Goal: Task Accomplishment & Management: Manage account settings

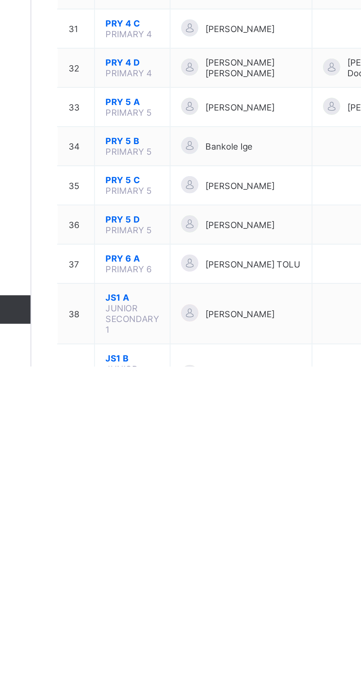
scroll to position [217, 0]
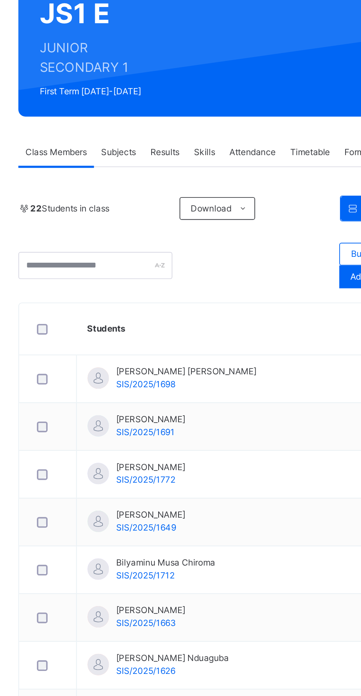
click at [109, 48] on link "Back" at bounding box center [113, 51] width 11 height 6
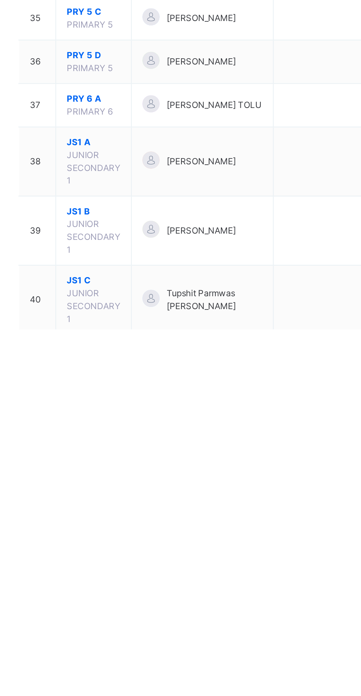
scroll to position [377, 0]
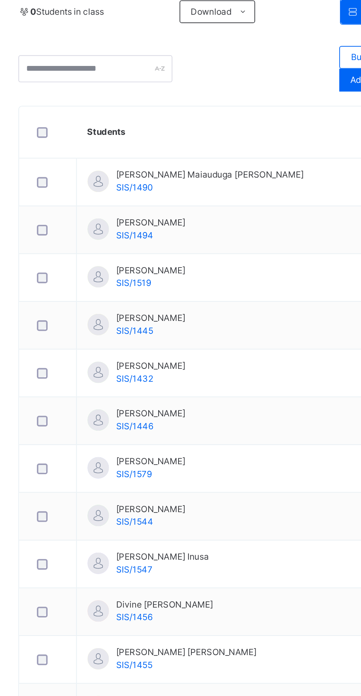
click at [152, 157] on span "Subjects" at bounding box center [153, 156] width 18 height 7
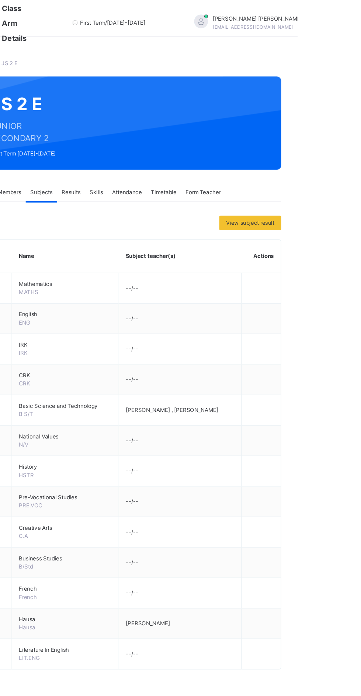
click at [146, 234] on span "MATHS" at bounding box center [143, 237] width 16 height 6
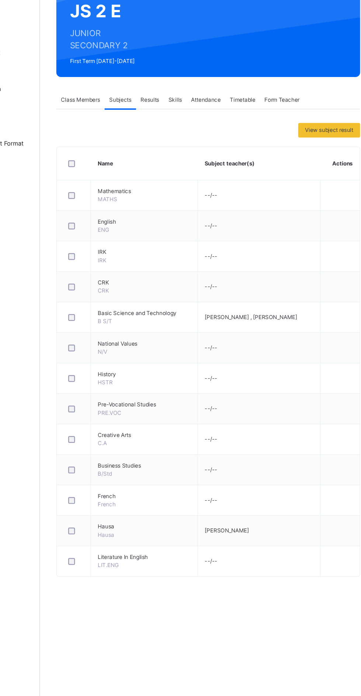
click at [175, 394] on td "Pre-Vocational Studies PRE.VOC" at bounding box center [173, 406] width 87 height 25
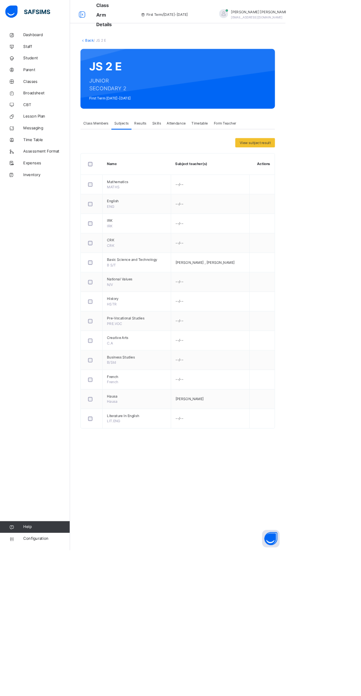
click at [147, 237] on span "MATHS" at bounding box center [143, 237] width 16 height 6
click at [147, 236] on span "MATHS" at bounding box center [143, 237] width 16 height 6
click at [118, 152] on div "Class Members" at bounding box center [121, 155] width 39 height 15
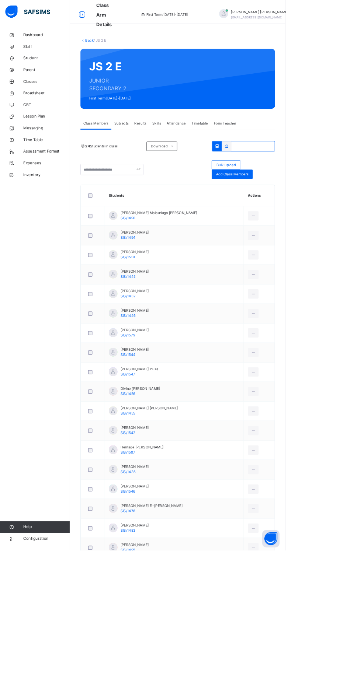
click at [160, 158] on span "Subjects" at bounding box center [153, 156] width 18 height 7
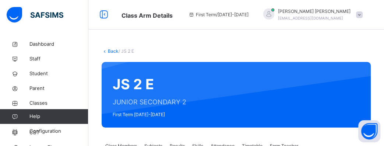
click at [105, 17] on icon at bounding box center [104, 14] width 13 height 13
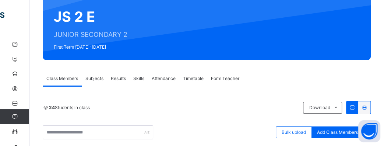
click at [94, 73] on div "Subjects" at bounding box center [94, 78] width 25 height 15
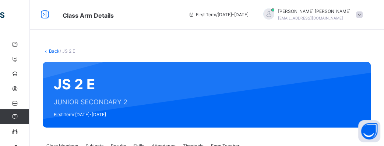
click at [360, 13] on span at bounding box center [359, 14] width 7 height 7
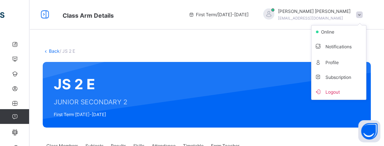
click at [343, 90] on span "Logout" at bounding box center [339, 92] width 49 height 10
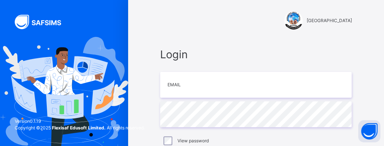
scroll to position [52, 0]
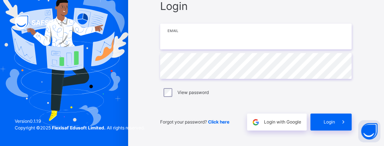
click at [281, 43] on input "email" at bounding box center [256, 37] width 192 height 26
type input "**********"
click at [335, 122] on span at bounding box center [343, 121] width 17 height 17
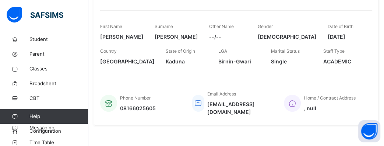
scroll to position [35, 0]
click at [36, 73] on link "Classes" at bounding box center [44, 68] width 88 height 15
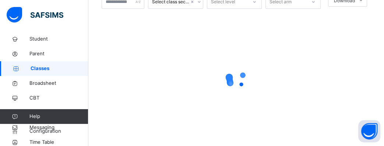
scroll to position [67, 0]
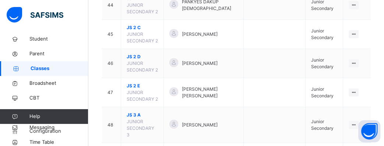
click at [132, 83] on span "JS 2 E" at bounding box center [142, 86] width 31 height 7
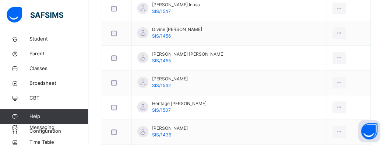
scroll to position [157, 0]
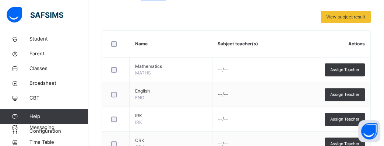
scroll to position [153, 0]
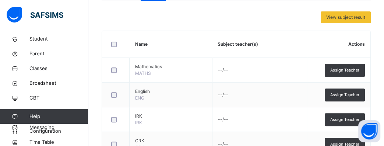
click at [349, 69] on span "Assign Teacher" at bounding box center [345, 70] width 29 height 6
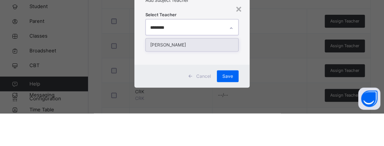
scroll to position [170, 0]
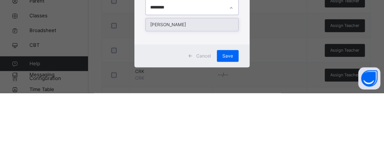
click at [216, 76] on div "[PERSON_NAME]" at bounding box center [192, 77] width 92 height 13
type input "********"
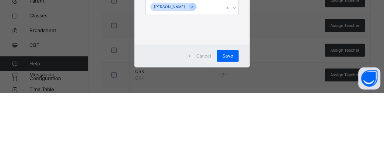
click at [231, 56] on div at bounding box center [234, 61] width 7 height 12
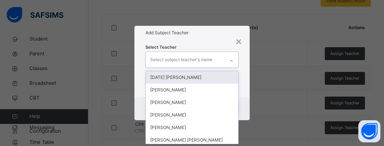
click at [210, 28] on div "Add Subject Teacher" at bounding box center [191, 33] width 115 height 14
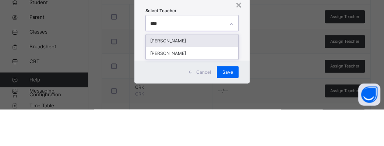
click at [218, 75] on div "[PERSON_NAME]" at bounding box center [192, 77] width 92 height 13
type input "****"
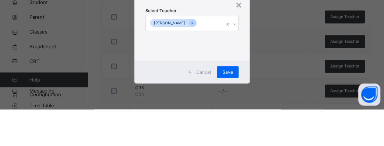
click at [231, 66] on div at bounding box center [234, 61] width 7 height 12
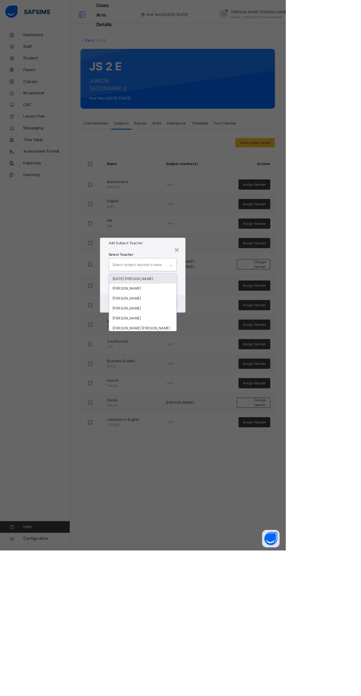
scroll to position [0, 0]
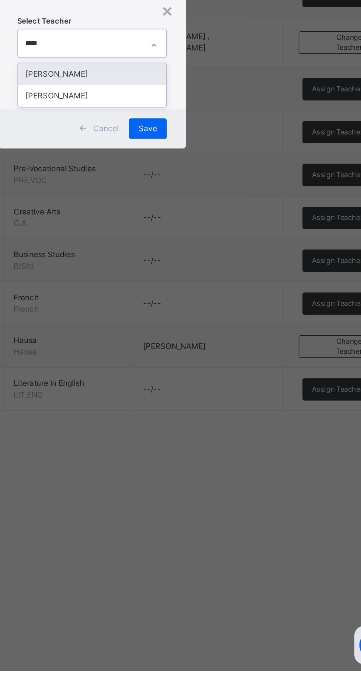
click at [212, 359] on div "[PERSON_NAME]" at bounding box center [180, 352] width 85 height 13
type input "****"
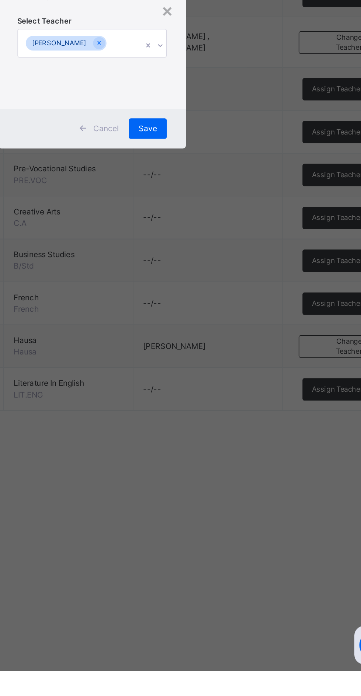
click at [218, 387] on span "Save" at bounding box center [212, 384] width 11 height 7
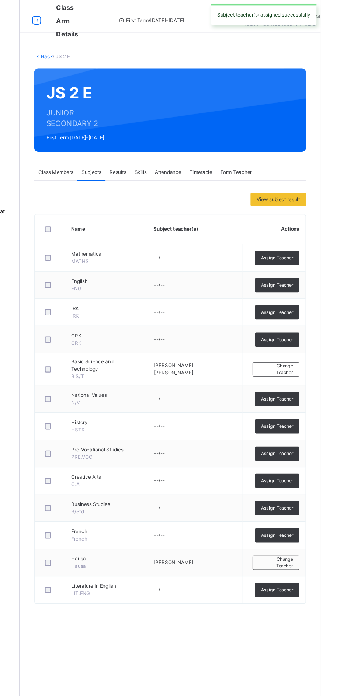
click at [325, 233] on span "Assign Teacher" at bounding box center [321, 233] width 29 height 6
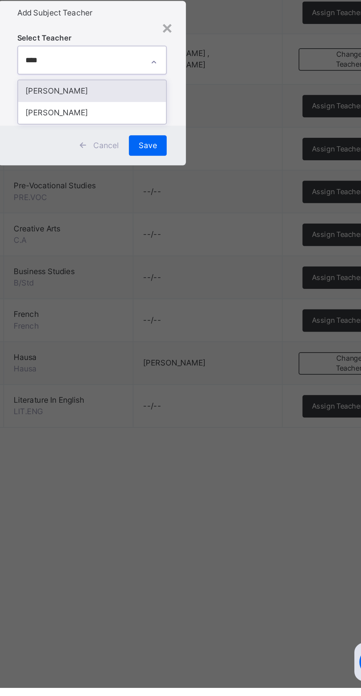
click at [208, 359] on div "[PERSON_NAME]" at bounding box center [180, 352] width 85 height 13
type input "****"
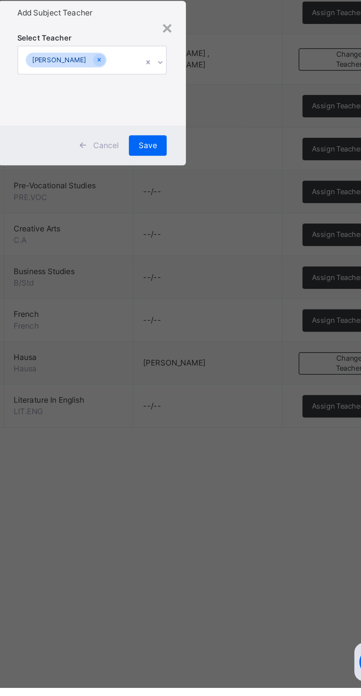
click at [218, 387] on span "Save" at bounding box center [212, 384] width 11 height 7
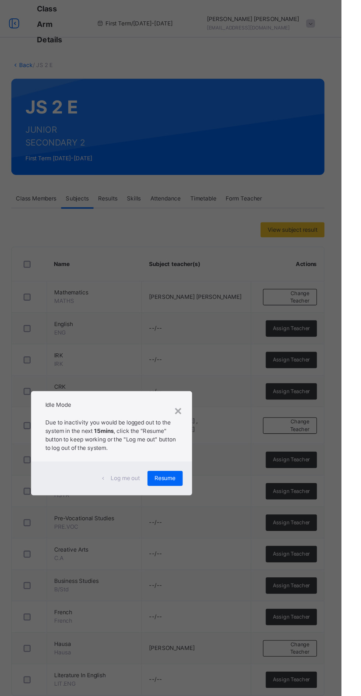
click at [231, 379] on span "Resume" at bounding box center [222, 376] width 17 height 7
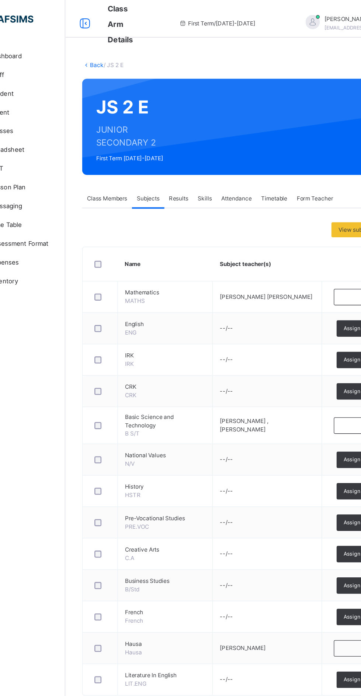
click at [114, 51] on link "Back" at bounding box center [113, 51] width 11 height 6
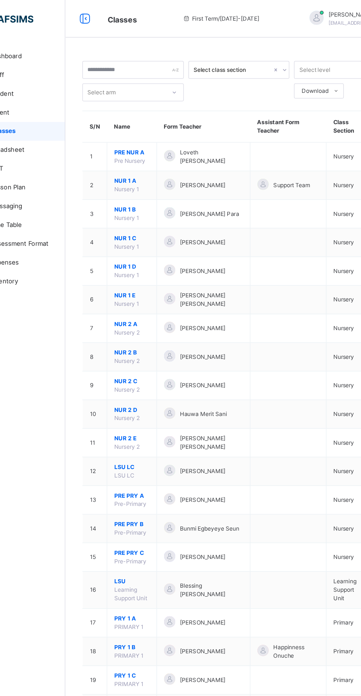
scroll to position [948, 0]
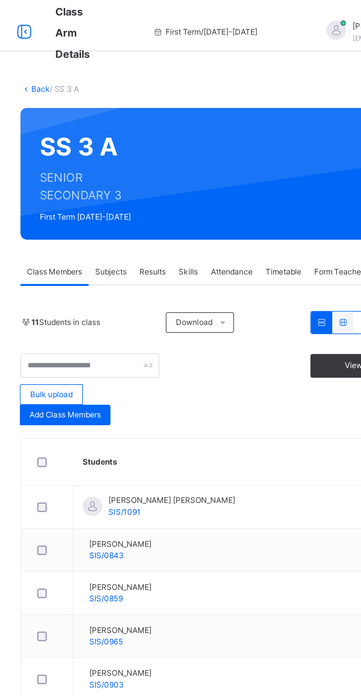
click at [153, 157] on span "Subjects" at bounding box center [153, 156] width 18 height 7
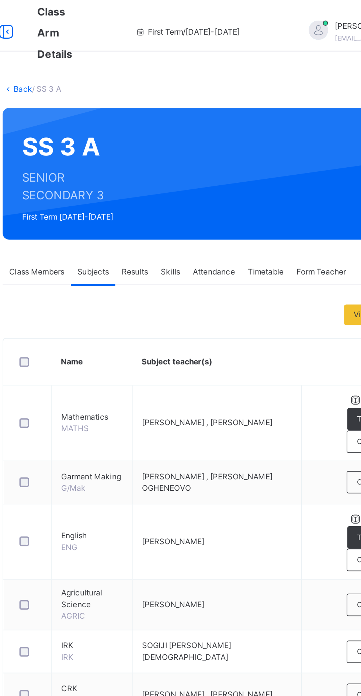
click at [321, 324] on span "Change Teacher" at bounding box center [320, 321] width 31 height 6
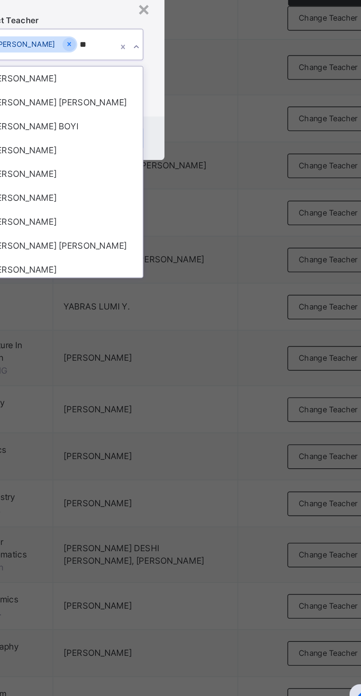
type input "*"
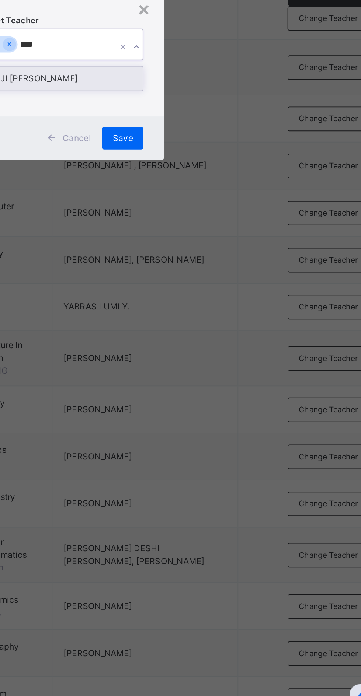
click at [210, 359] on div "SOJI [PERSON_NAME]" at bounding box center [180, 352] width 85 height 13
type input "****"
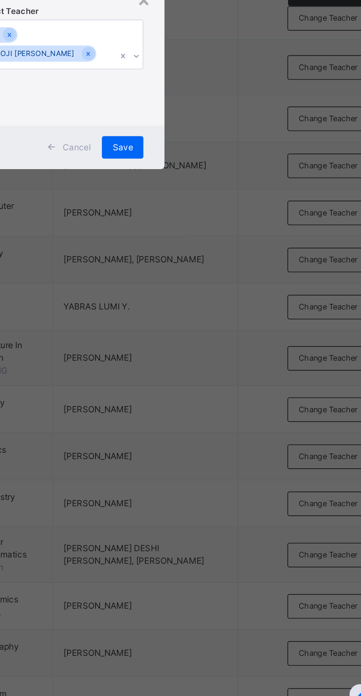
click at [218, 392] on span "Save" at bounding box center [212, 388] width 11 height 7
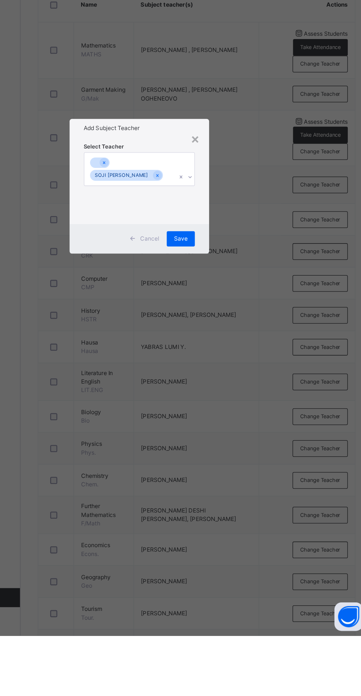
click at [227, 319] on div "×" at bounding box center [223, 310] width 7 height 15
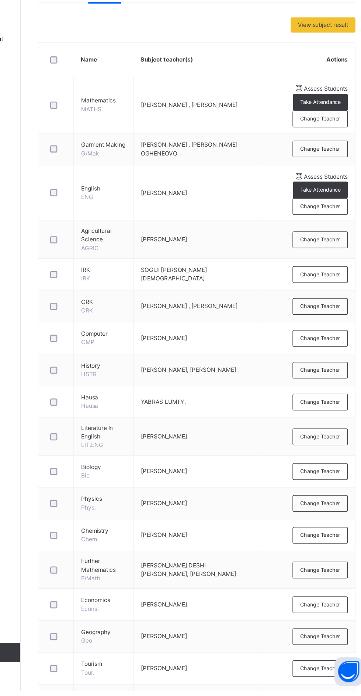
click at [322, 324] on span "Change Teacher" at bounding box center [320, 321] width 31 height 6
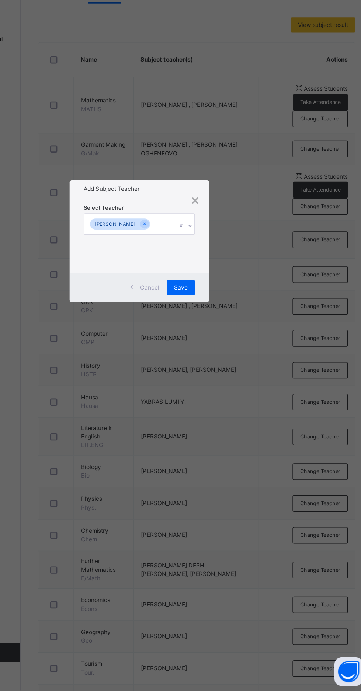
click at [223, 342] on div at bounding box center [219, 336] width 7 height 12
click at [223, 359] on div "SOJI [PERSON_NAME]" at bounding box center [180, 352] width 85 height 13
type input "*****"
click at [218, 387] on span "Save" at bounding box center [212, 384] width 11 height 7
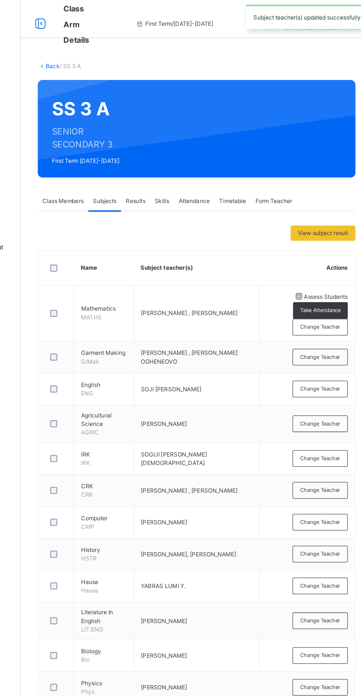
click at [109, 50] on link "Back" at bounding box center [113, 51] width 11 height 6
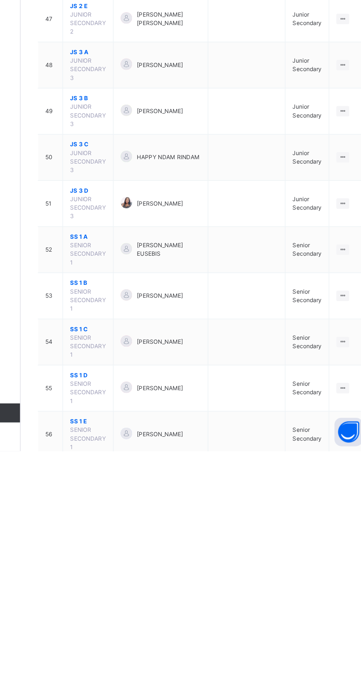
scroll to position [935, 0]
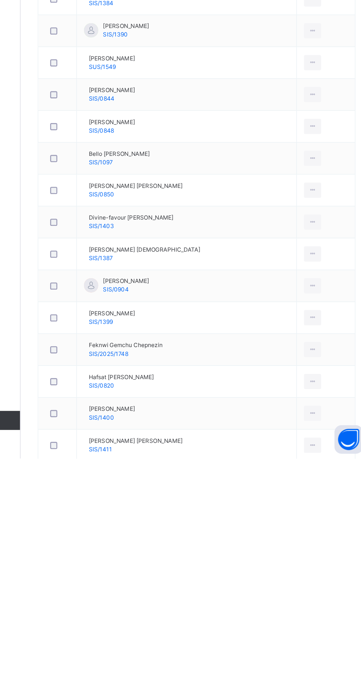
click at [154, 154] on span "Subjects" at bounding box center [153, 156] width 18 height 7
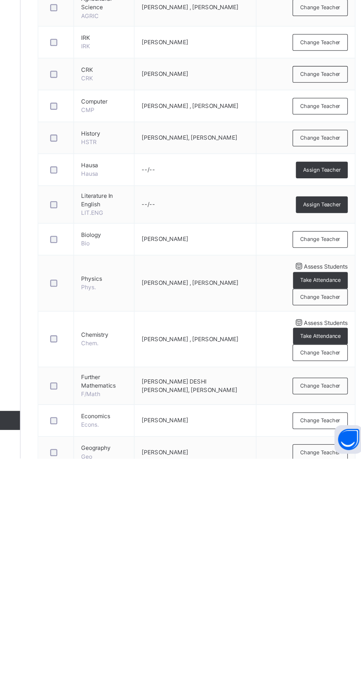
click at [153, 155] on span "Subjects" at bounding box center [153, 156] width 18 height 7
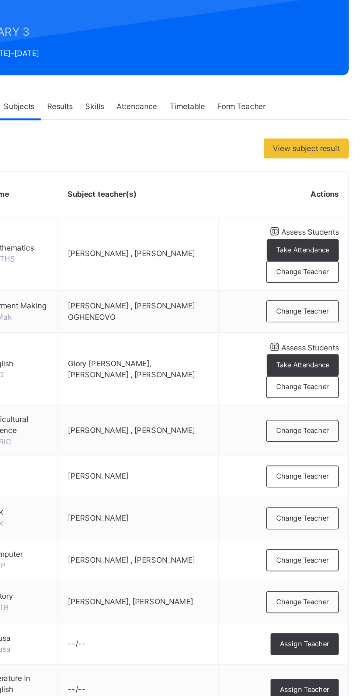
click at [320, 324] on span "Change Teacher" at bounding box center [320, 321] width 31 height 6
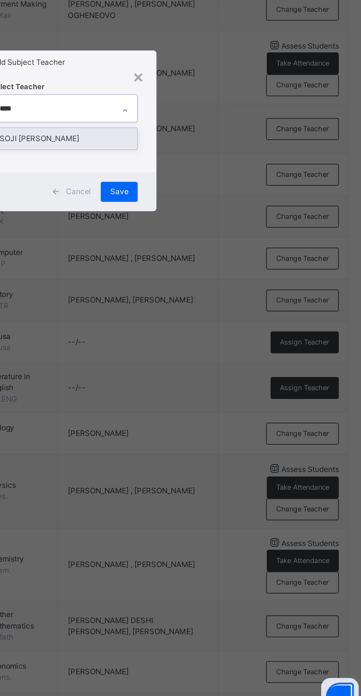
click at [223, 359] on div "SOJI [PERSON_NAME]" at bounding box center [180, 352] width 85 height 13
type input "****"
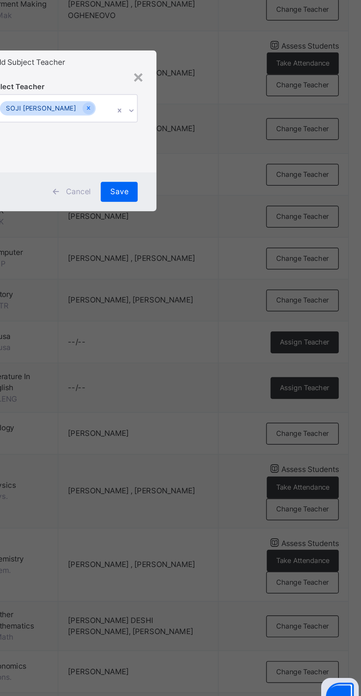
click at [218, 387] on span "Save" at bounding box center [212, 384] width 11 height 7
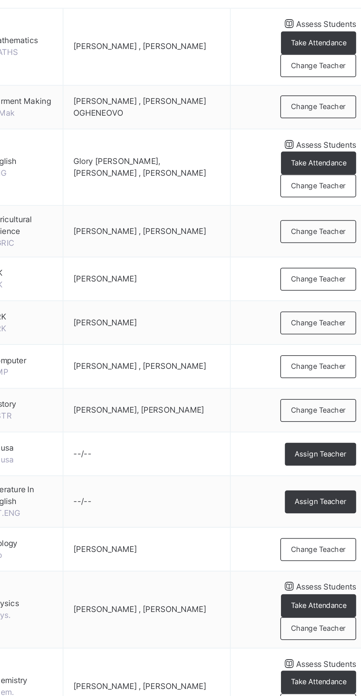
click at [321, 324] on span "Change Teacher" at bounding box center [320, 321] width 31 height 6
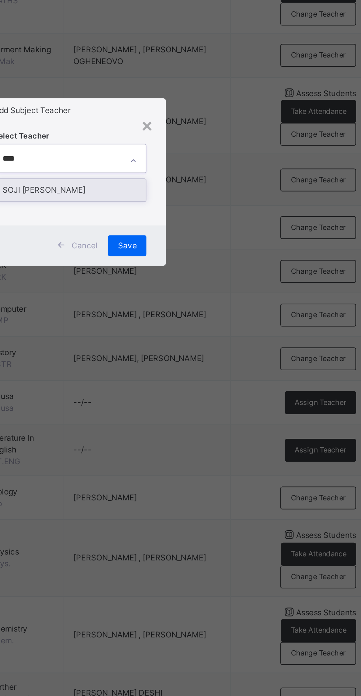
click at [223, 359] on div "SOJI [PERSON_NAME]" at bounding box center [180, 352] width 85 height 13
type input "****"
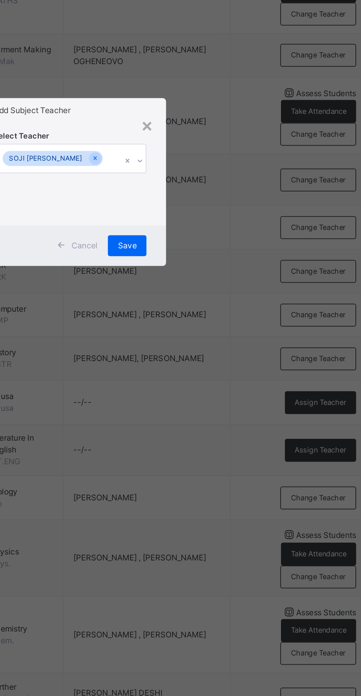
click at [218, 387] on span "Save" at bounding box center [212, 384] width 11 height 7
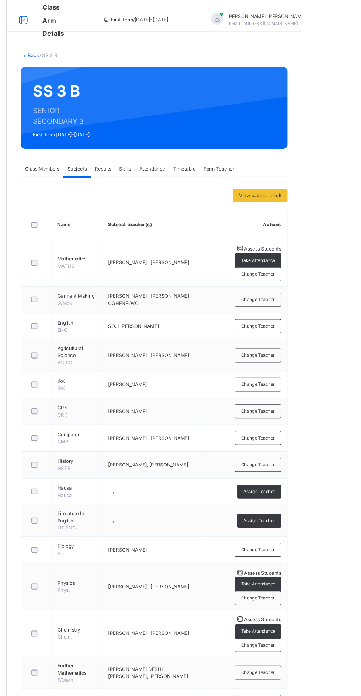
click at [111, 51] on link "Back" at bounding box center [113, 51] width 11 height 6
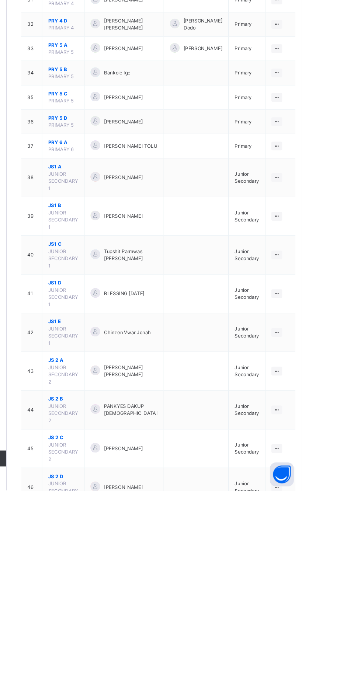
scroll to position [948, 0]
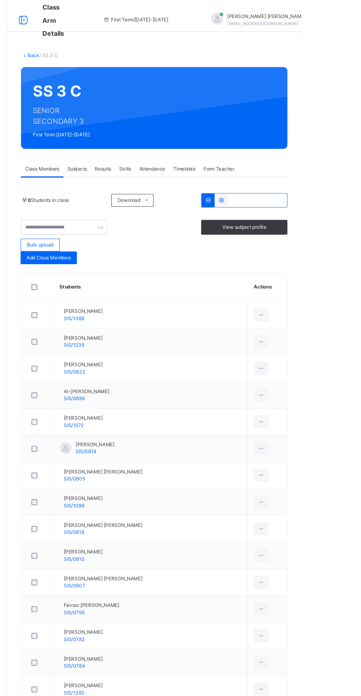
click at [153, 154] on span "Subjects" at bounding box center [153, 156] width 18 height 7
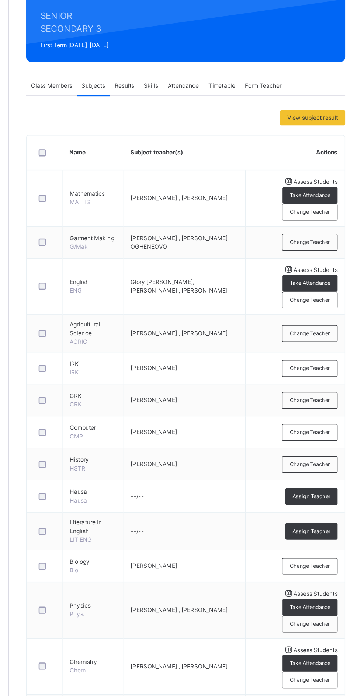
click at [325, 324] on span "Change Teacher" at bounding box center [320, 321] width 31 height 6
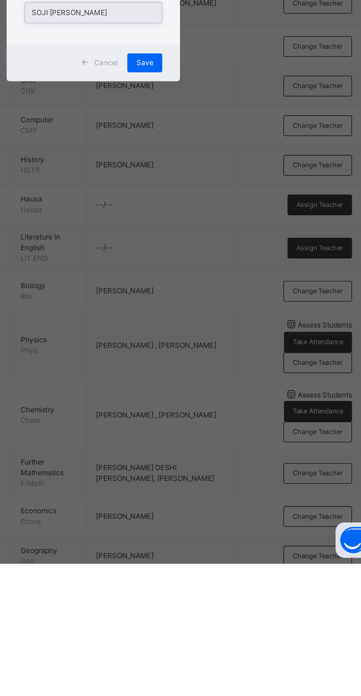
click at [206, 359] on div "SOJI [PERSON_NAME]" at bounding box center [180, 352] width 85 height 13
type input "****"
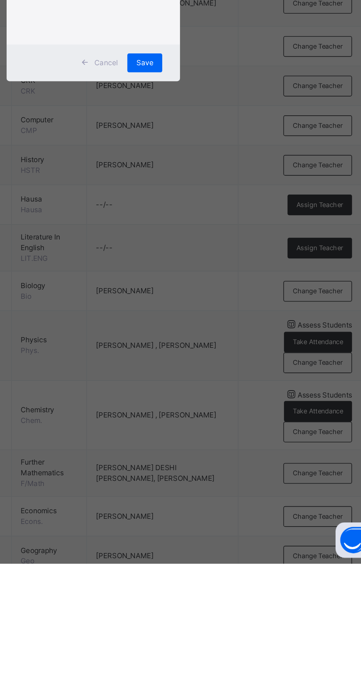
click at [218, 387] on span "Save" at bounding box center [212, 384] width 11 height 7
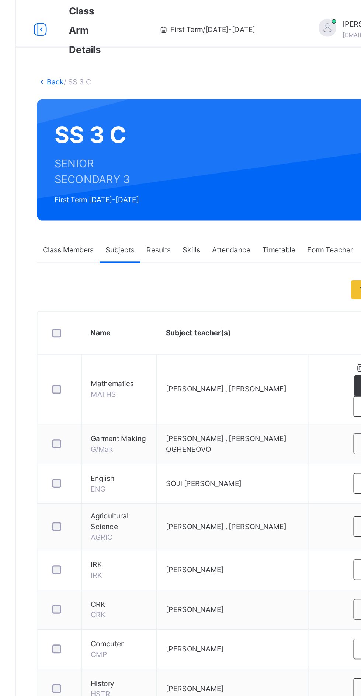
click at [113, 48] on link "Back" at bounding box center [113, 51] width 11 height 6
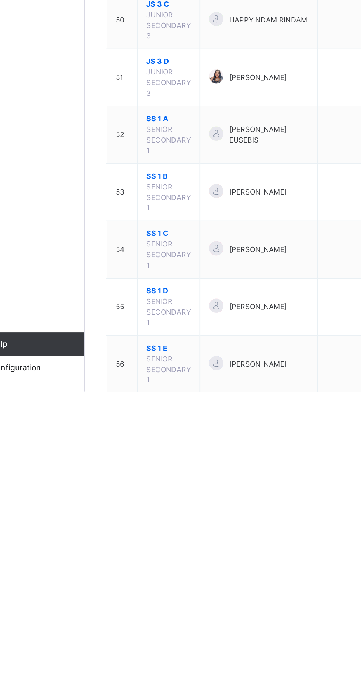
scroll to position [948, 0]
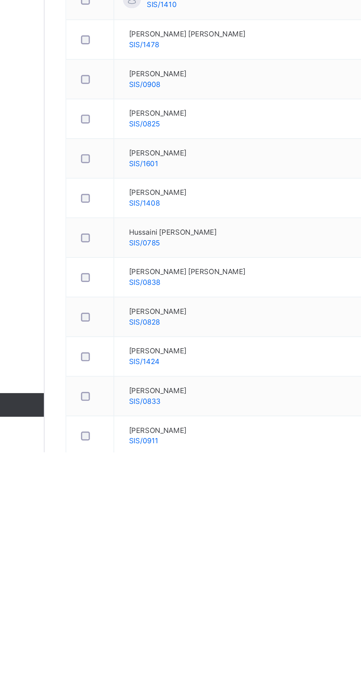
click at [154, 158] on span "Subjects" at bounding box center [153, 156] width 18 height 7
click at [158, 155] on span "Subjects" at bounding box center [153, 156] width 18 height 7
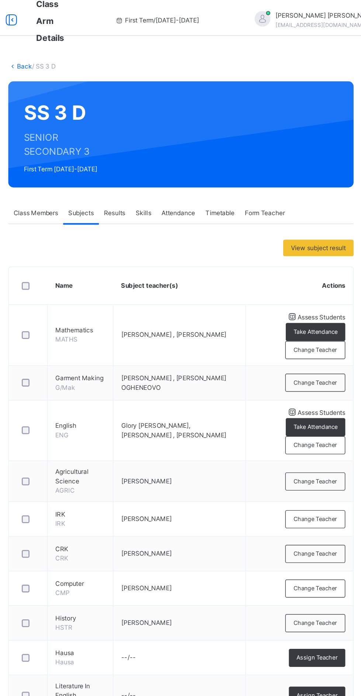
click at [328, 324] on span "Change Teacher" at bounding box center [320, 321] width 31 height 6
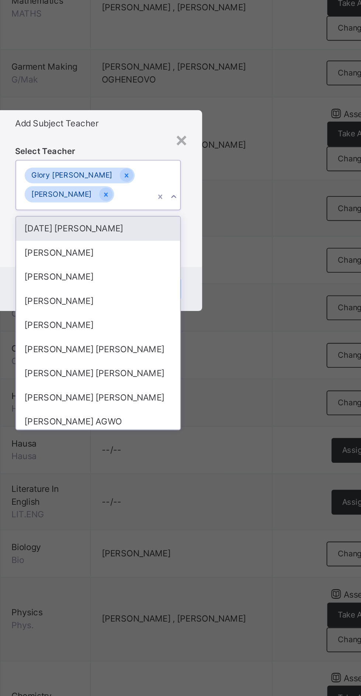
click at [191, 343] on input "text" at bounding box center [190, 339] width 1 height 7
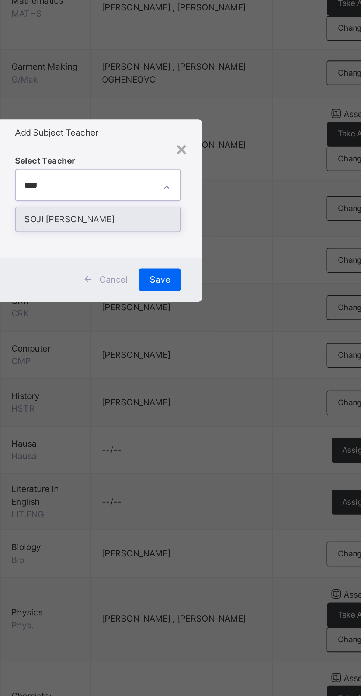
click at [223, 359] on div "SOJI [PERSON_NAME]" at bounding box center [180, 352] width 85 height 13
type input "****"
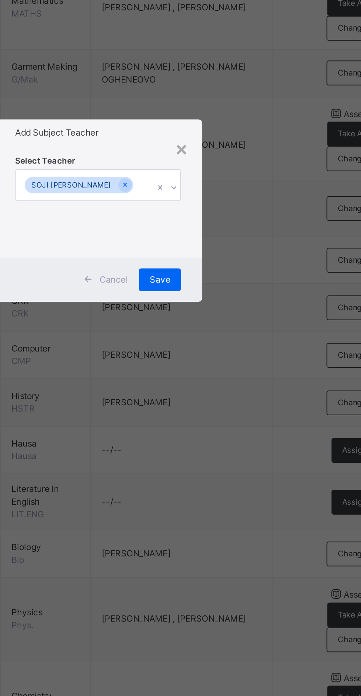
click at [218, 387] on span "Save" at bounding box center [212, 384] width 11 height 7
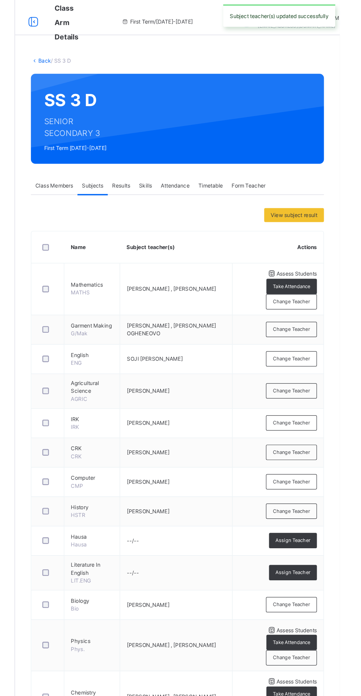
click at [109, 53] on link "Back" at bounding box center [113, 51] width 11 height 6
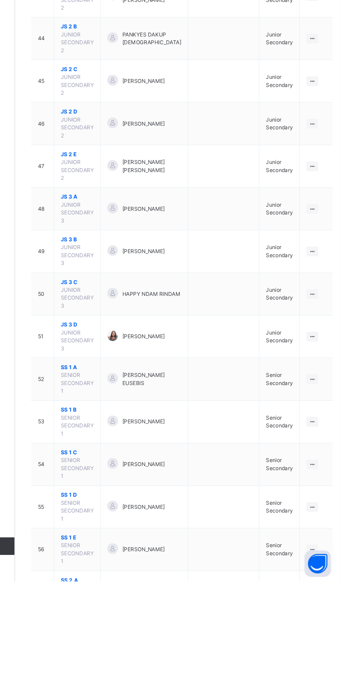
scroll to position [948, 0]
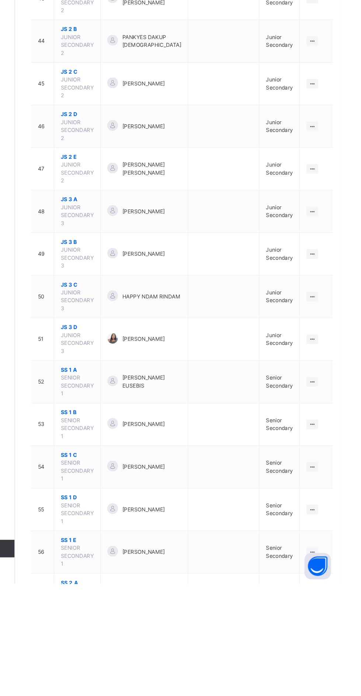
click at [127, 692] on span "SS 2 A" at bounding box center [141, 695] width 28 height 7
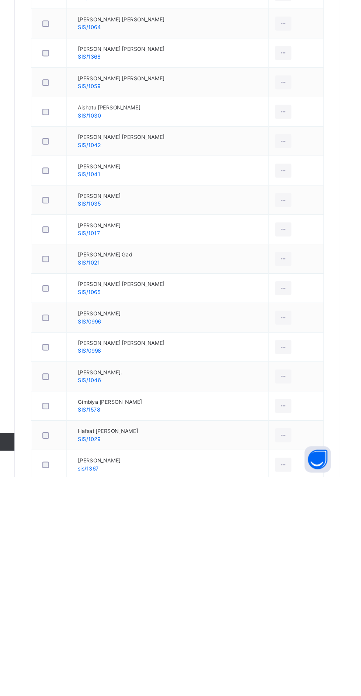
click at [150, 157] on span "Subjects" at bounding box center [153, 156] width 18 height 7
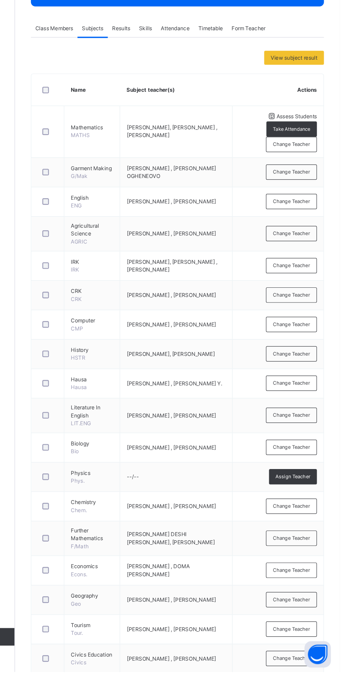
click at [322, 304] on span "Change Teacher" at bounding box center [320, 301] width 31 height 6
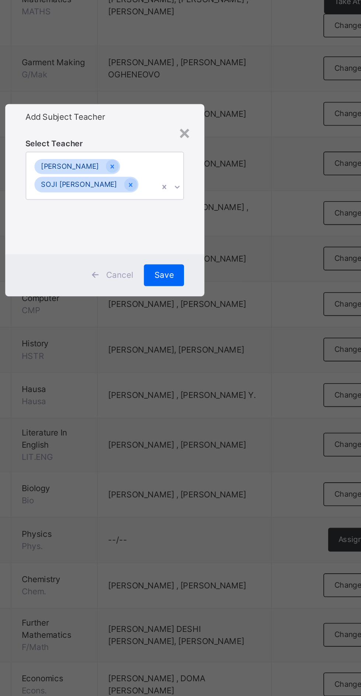
click at [201, 343] on input "text" at bounding box center [200, 339] width 1 height 7
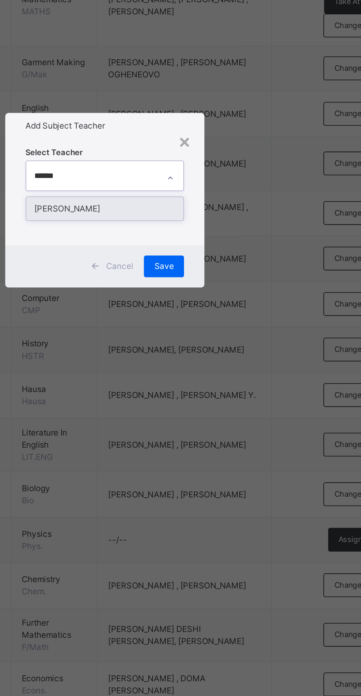
click at [223, 359] on div "[PERSON_NAME]" at bounding box center [180, 352] width 85 height 13
type input "******"
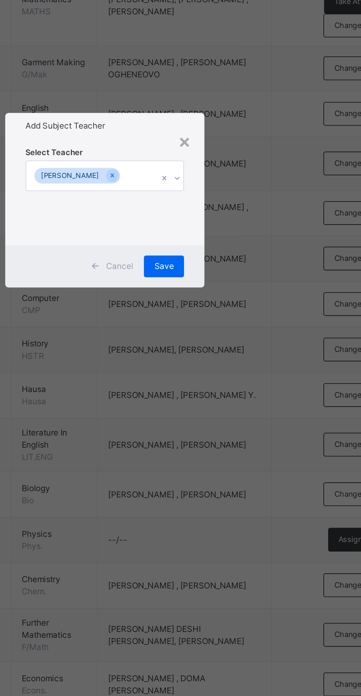
click at [218, 387] on span "Save" at bounding box center [212, 384] width 11 height 7
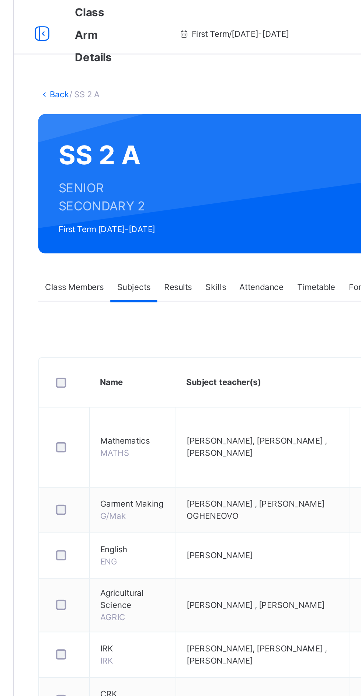
click at [112, 49] on link "Back" at bounding box center [113, 51] width 11 height 6
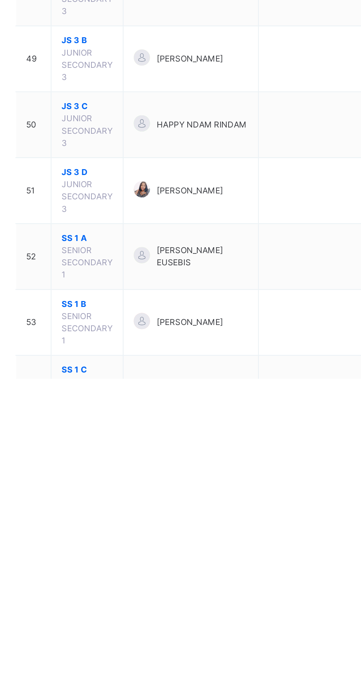
scroll to position [845, 0]
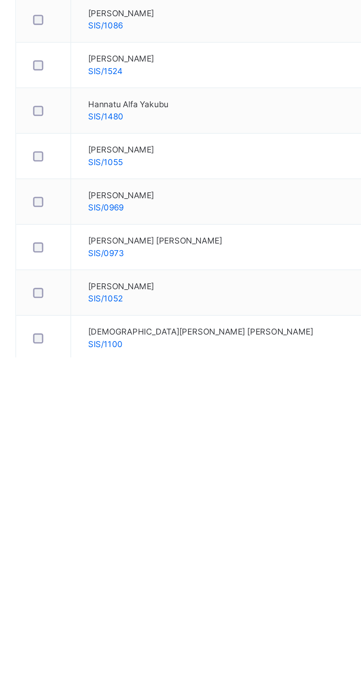
click at [151, 157] on span "Subjects" at bounding box center [153, 156] width 18 height 7
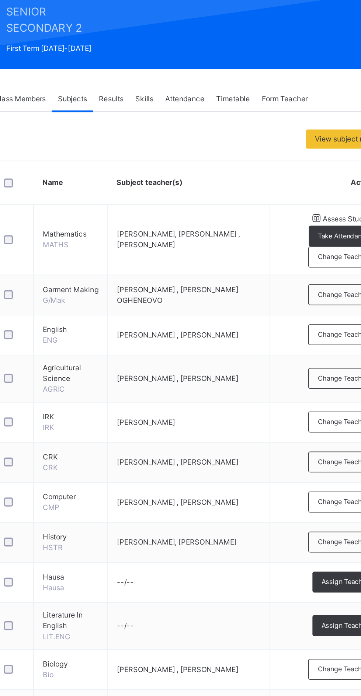
click at [318, 308] on div "Change Teacher" at bounding box center [320, 301] width 43 height 13
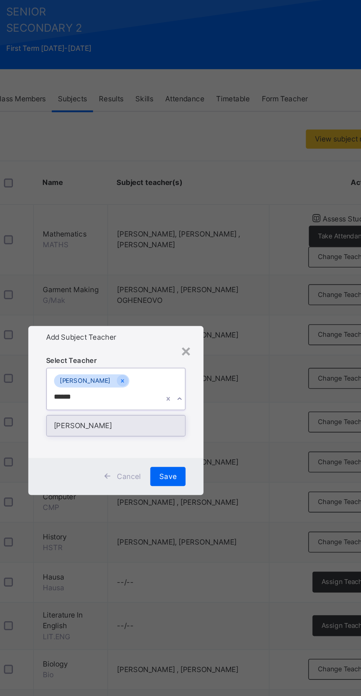
type input "******"
click at [224, 374] on div "Select Teacher option SOJI [PERSON_NAME], deselected. option [PERSON_NAME] focu…" at bounding box center [180, 344] width 86 height 60
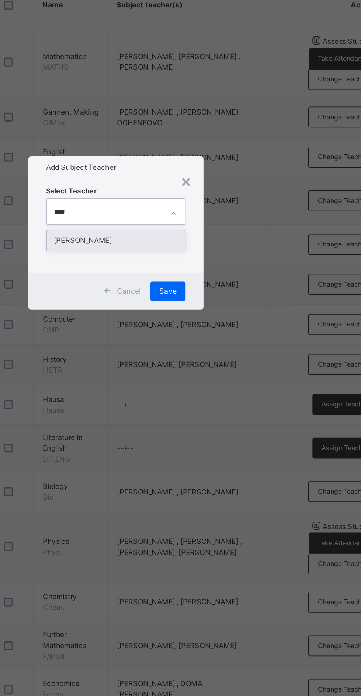
click at [223, 359] on div "[PERSON_NAME]" at bounding box center [180, 352] width 85 height 13
type input "****"
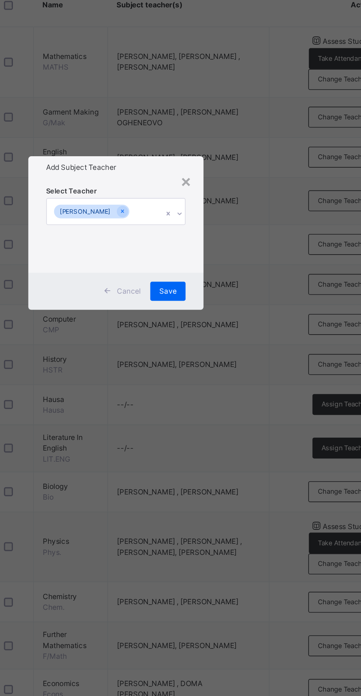
click at [223, 390] on div "Save" at bounding box center [213, 384] width 22 height 12
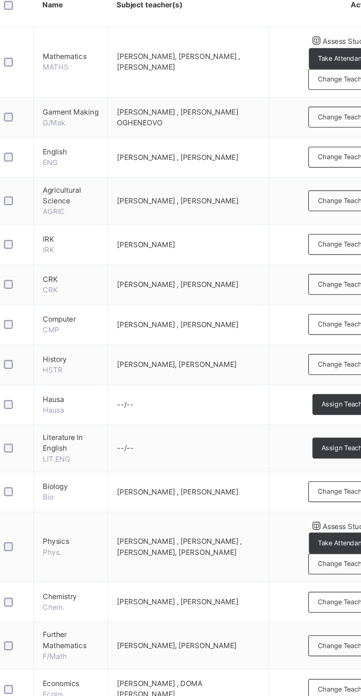
click at [314, 304] on span "Change Teacher" at bounding box center [320, 301] width 31 height 6
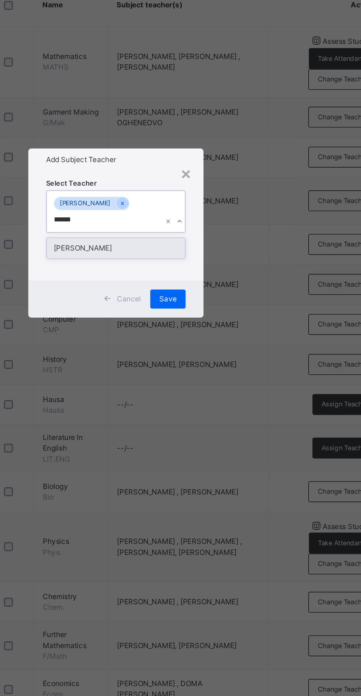
click at [223, 364] on div "[PERSON_NAME]" at bounding box center [180, 357] width 85 height 13
type input "******"
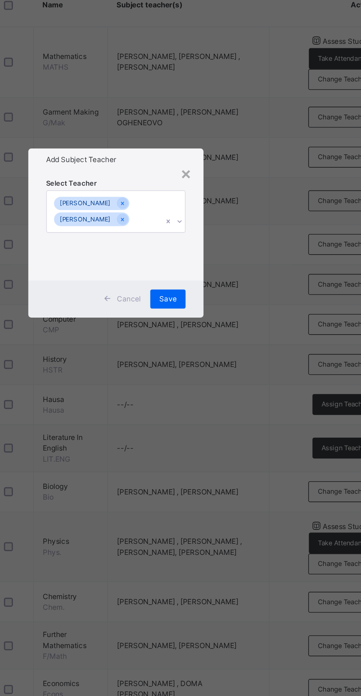
click at [218, 392] on span "Save" at bounding box center [212, 388] width 11 height 7
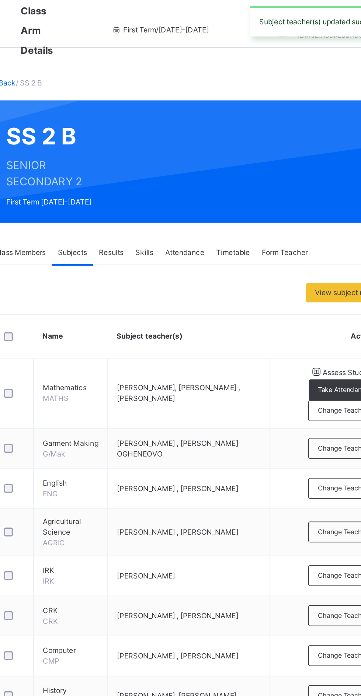
click at [117, 52] on link "Back" at bounding box center [113, 51] width 11 height 6
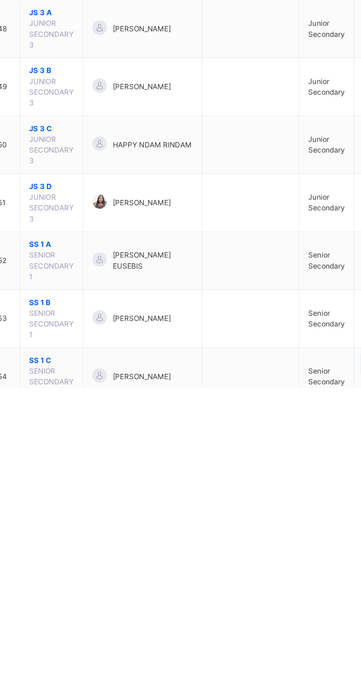
scroll to position [878, 0]
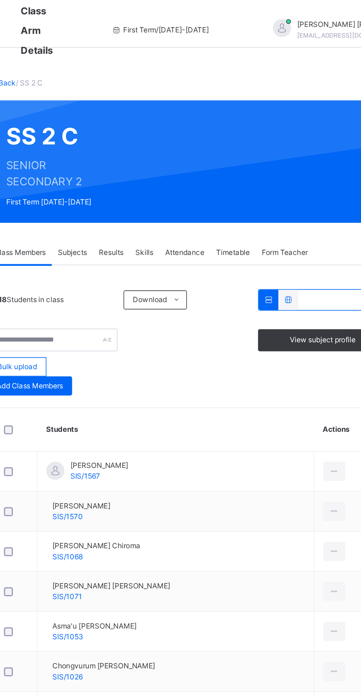
click at [154, 154] on span "Subjects" at bounding box center [153, 156] width 18 height 7
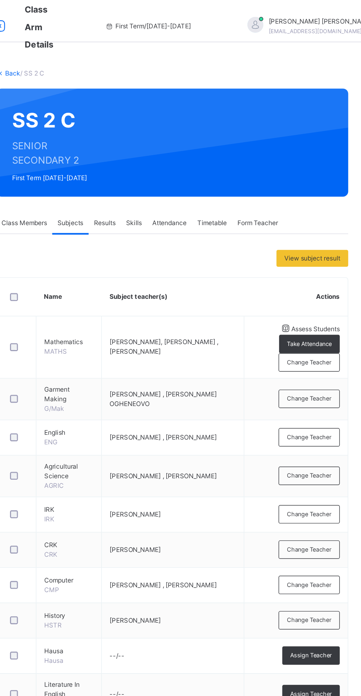
click at [316, 308] on span "Change Teacher" at bounding box center [320, 306] width 31 height 6
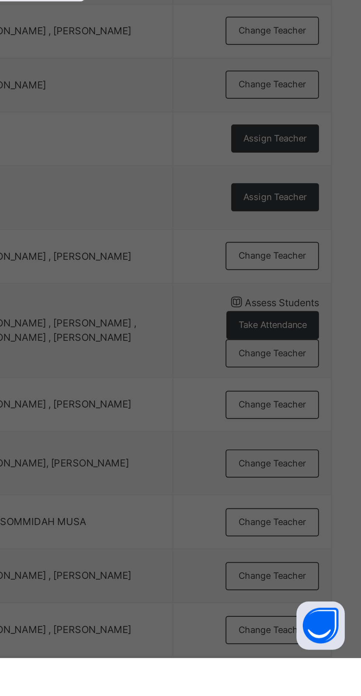
click at [223, 359] on div "[PERSON_NAME]" at bounding box center [180, 352] width 85 height 13
type input "****"
click at [218, 392] on span "Save" at bounding box center [212, 388] width 11 height 7
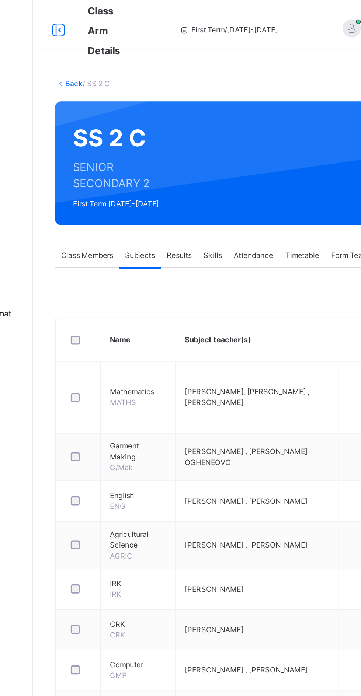
click at [109, 50] on link "Back" at bounding box center [113, 51] width 11 height 6
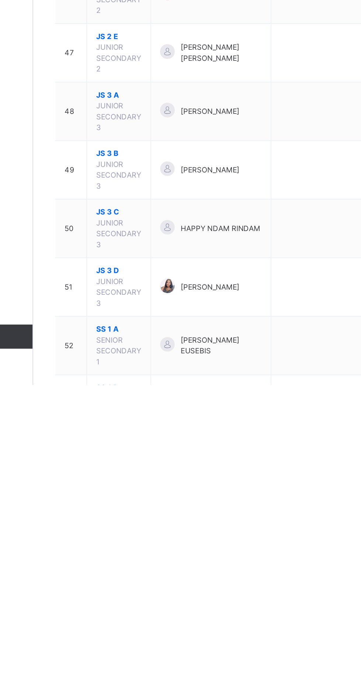
scroll to position [867, 0]
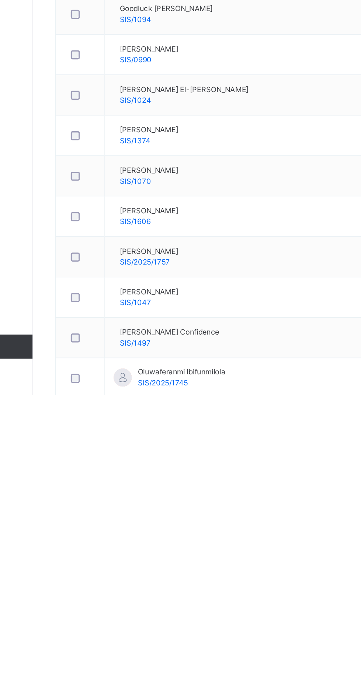
click at [153, 157] on span "Subjects" at bounding box center [153, 156] width 18 height 7
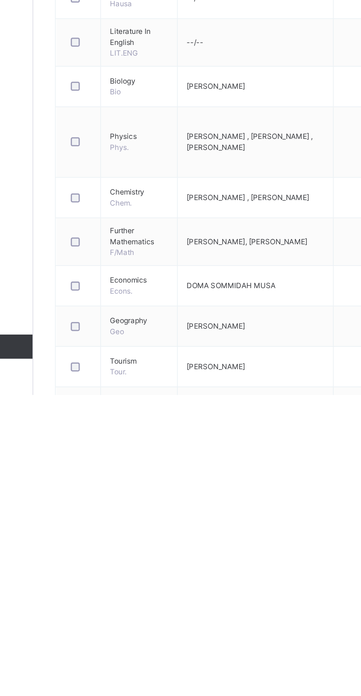
click at [320, 304] on span "Change Teacher" at bounding box center [320, 301] width 31 height 6
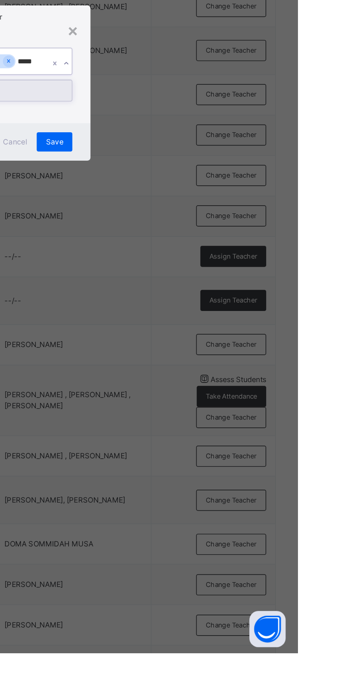
click at [223, 359] on div "[PERSON_NAME]" at bounding box center [180, 352] width 85 height 13
type input "*****"
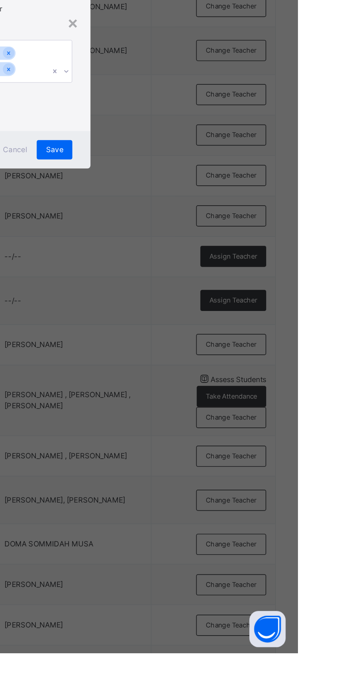
click at [218, 392] on span "Save" at bounding box center [212, 388] width 11 height 7
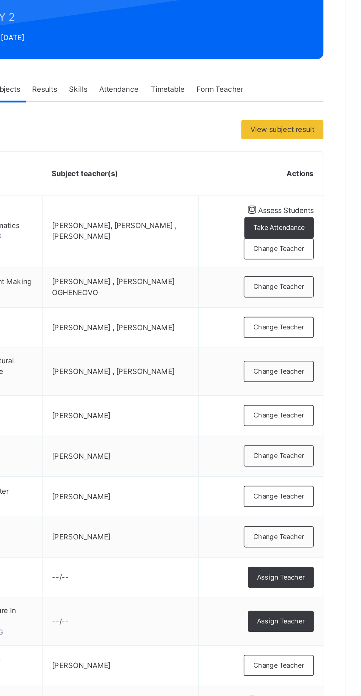
click at [324, 304] on span "Change Teacher" at bounding box center [320, 301] width 31 height 6
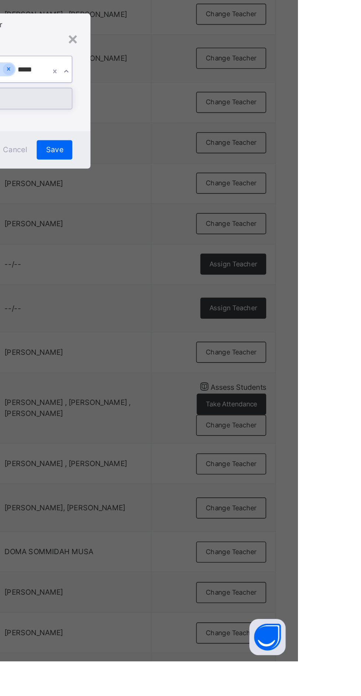
click at [223, 359] on div "[PERSON_NAME]" at bounding box center [180, 352] width 85 height 13
type input "*****"
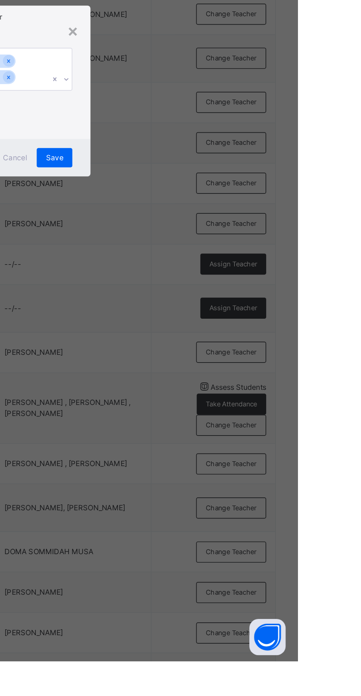
click at [223, 395] on div "Save" at bounding box center [213, 389] width 22 height 12
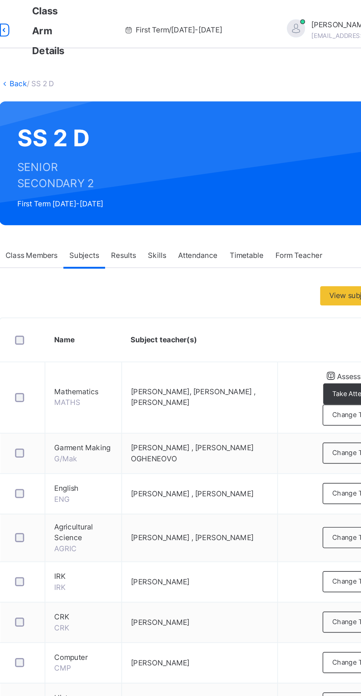
click at [114, 49] on link "Back" at bounding box center [113, 51] width 11 height 6
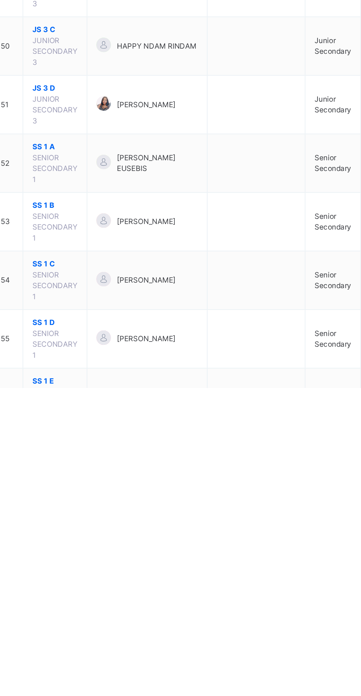
scroll to position [916, 0]
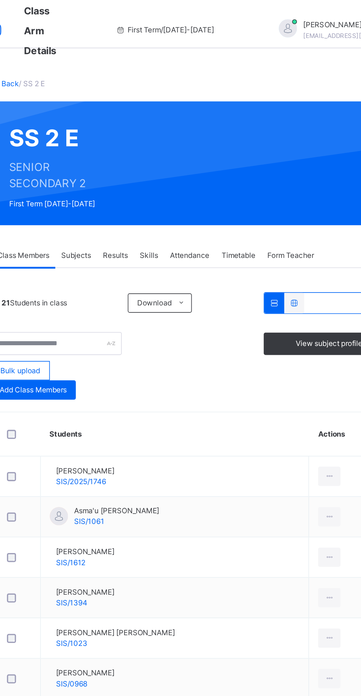
click at [152, 154] on span "Subjects" at bounding box center [153, 156] width 18 height 7
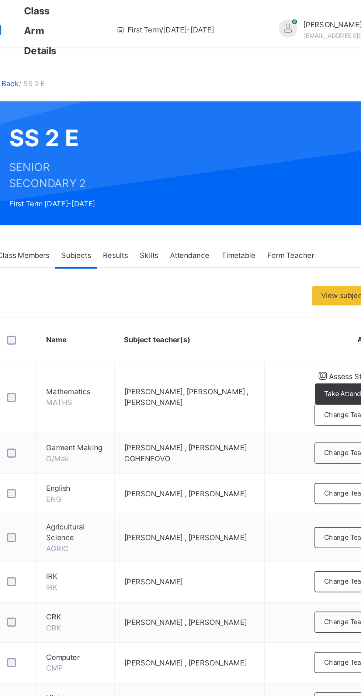
click at [319, 304] on span "Change Teacher" at bounding box center [320, 301] width 31 height 6
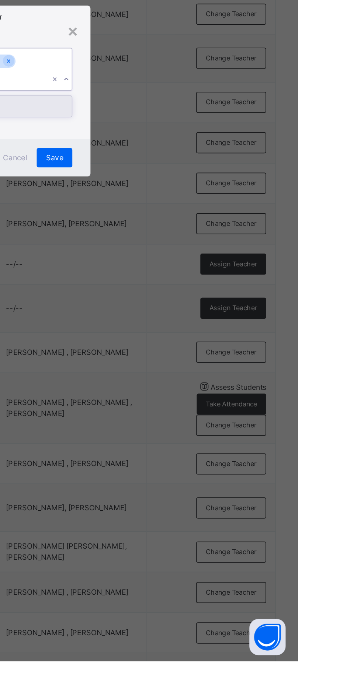
click at [223, 364] on div "[PERSON_NAME]" at bounding box center [180, 357] width 85 height 13
type input "******"
click at [218, 392] on span "Save" at bounding box center [212, 388] width 11 height 7
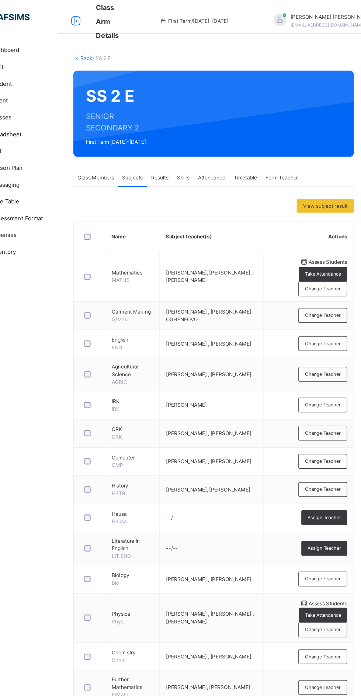
click at [108, 48] on link "Back" at bounding box center [113, 51] width 11 height 6
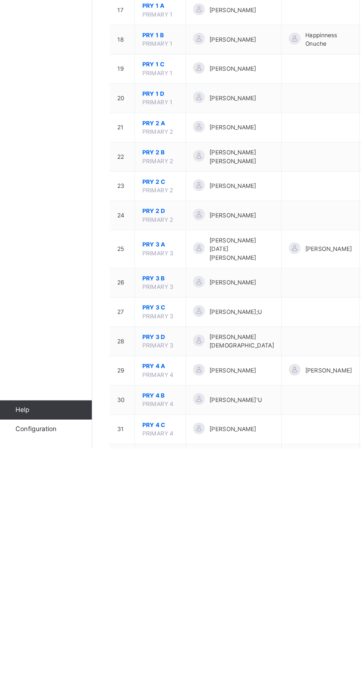
scroll to position [130, 0]
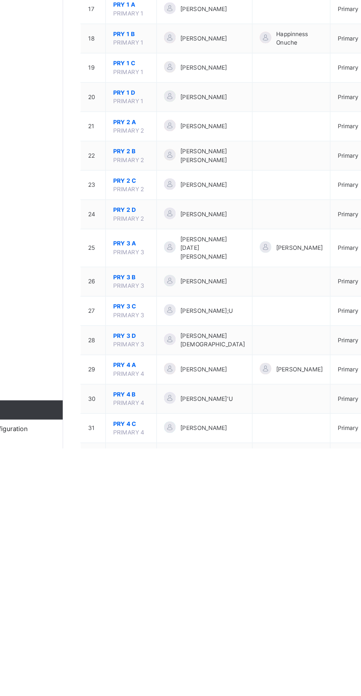
click at [132, 629] on span "PRY 4 A" at bounding box center [141, 632] width 28 height 7
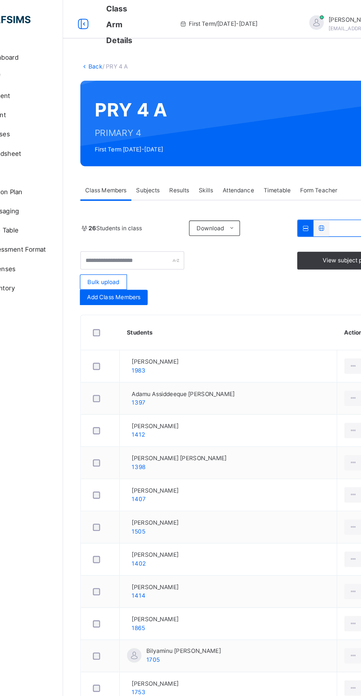
click at [151, 139] on div "Subjects" at bounding box center [153, 146] width 25 height 15
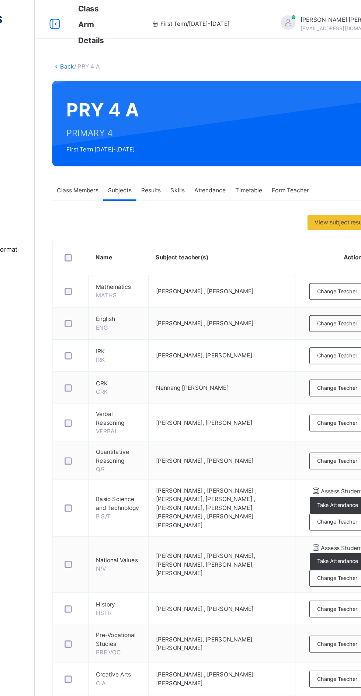
click at [330, 339] on td "Change Teacher" at bounding box center [317, 353] width 59 height 29
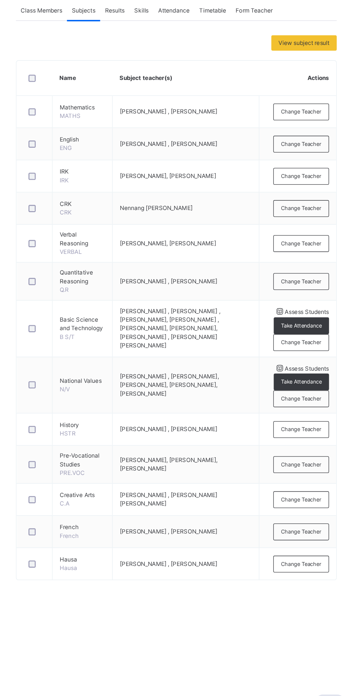
click at [318, 470] on span "Change Teacher" at bounding box center [320, 467] width 31 height 6
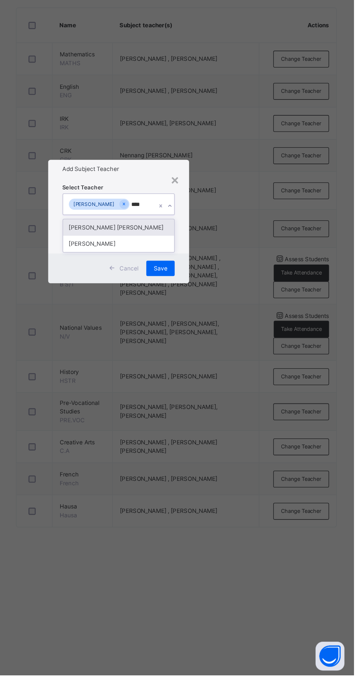
click at [223, 371] on div "[PERSON_NAME]" at bounding box center [180, 365] width 85 height 13
type input "****"
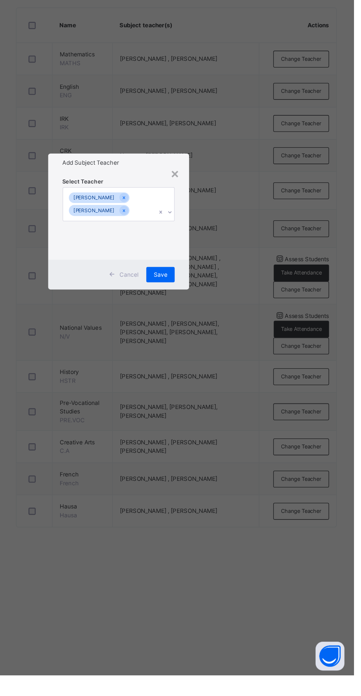
click at [223, 395] on div "Save" at bounding box center [213, 389] width 22 height 12
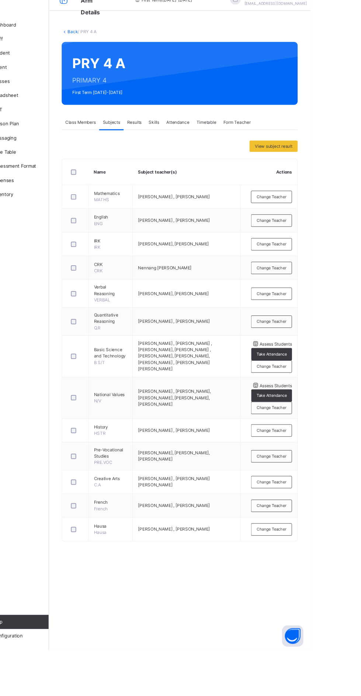
click at [110, 51] on link "Back" at bounding box center [113, 51] width 11 height 6
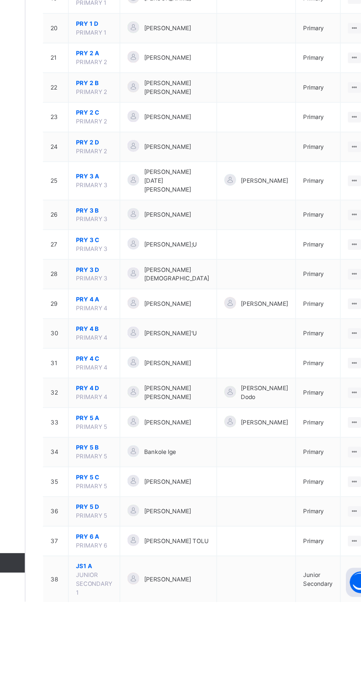
scroll to position [296, 0]
click at [127, 486] on span "PRY 4 B" at bounding box center [141, 489] width 28 height 7
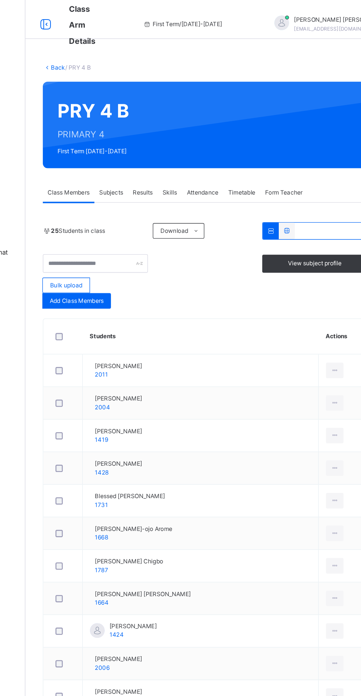
click at [154, 146] on span "Subjects" at bounding box center [153, 146] width 18 height 7
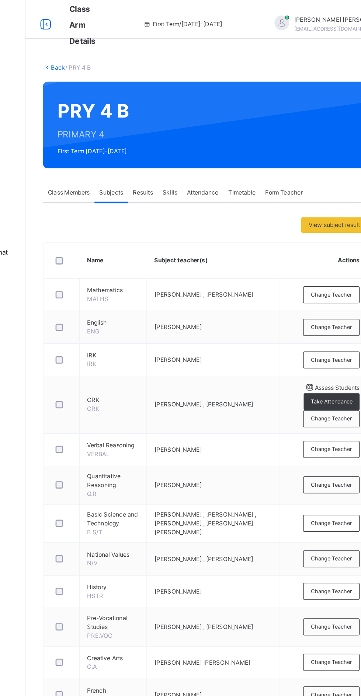
click at [327, 451] on span "Change Teacher" at bounding box center [320, 448] width 31 height 6
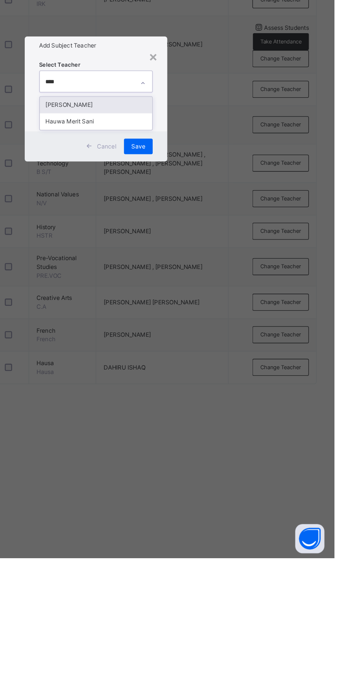
click at [204, 359] on div "[PERSON_NAME]" at bounding box center [180, 352] width 85 height 13
type input "****"
click at [218, 387] on span "Save" at bounding box center [212, 384] width 11 height 7
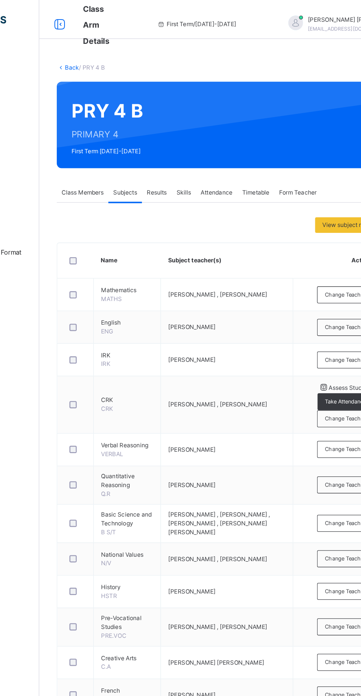
click at [111, 51] on link "Back" at bounding box center [113, 51] width 11 height 6
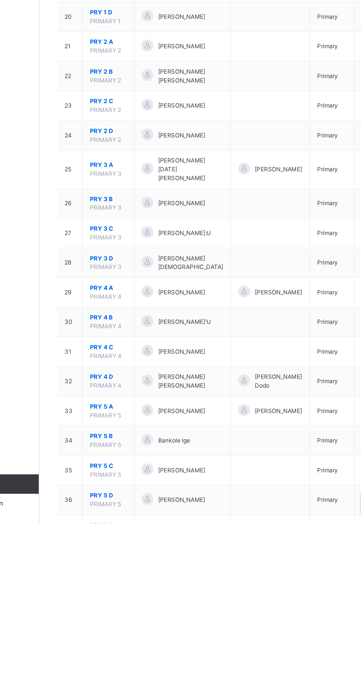
scroll to position [244, 0]
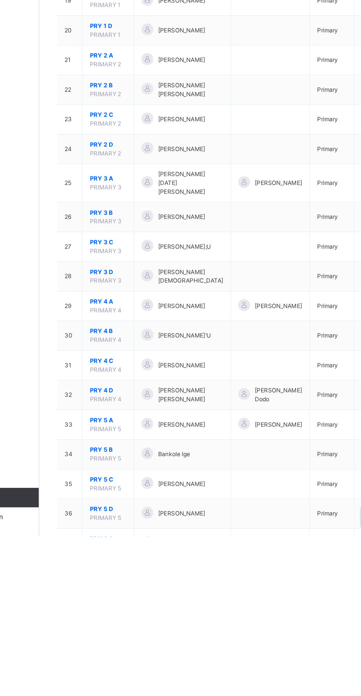
click at [140, 560] on span "PRY 4 C" at bounding box center [141, 563] width 28 height 7
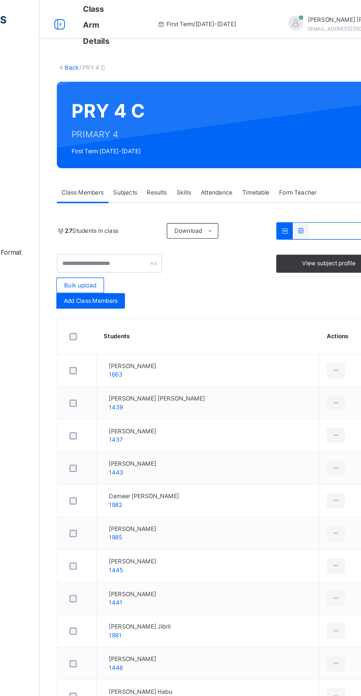
click at [155, 146] on span "Subjects" at bounding box center [153, 146] width 18 height 7
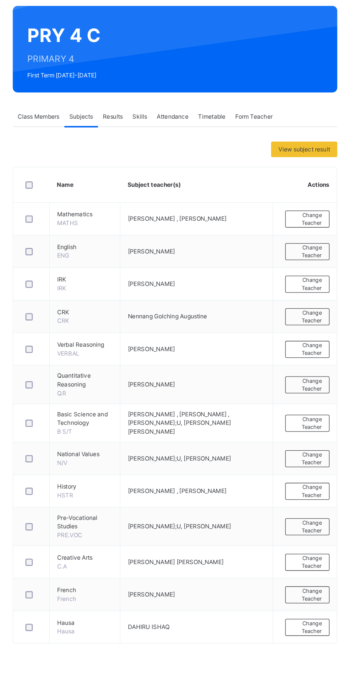
click at [330, 432] on span "Change Teacher" at bounding box center [325, 430] width 22 height 12
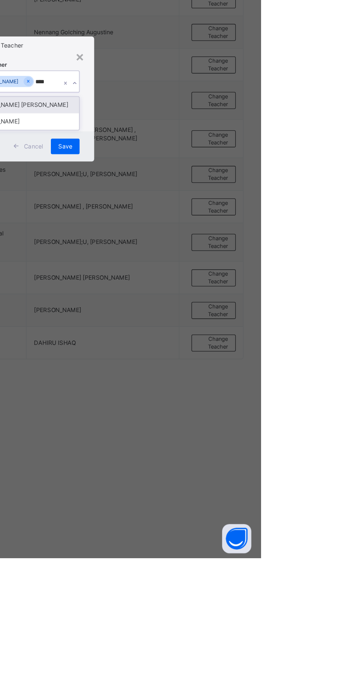
click at [223, 371] on div "[PERSON_NAME]" at bounding box center [180, 365] width 85 height 13
type input "****"
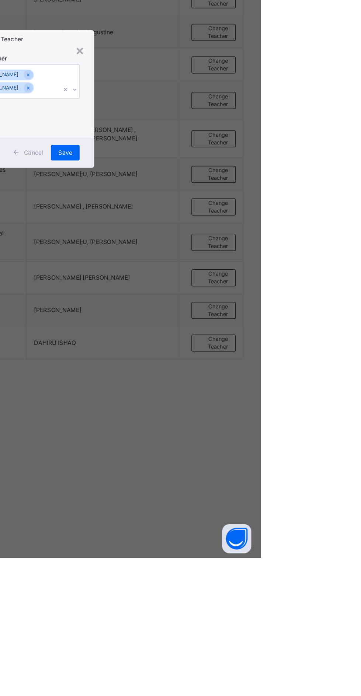
click at [223, 395] on div "Save" at bounding box center [213, 389] width 22 height 12
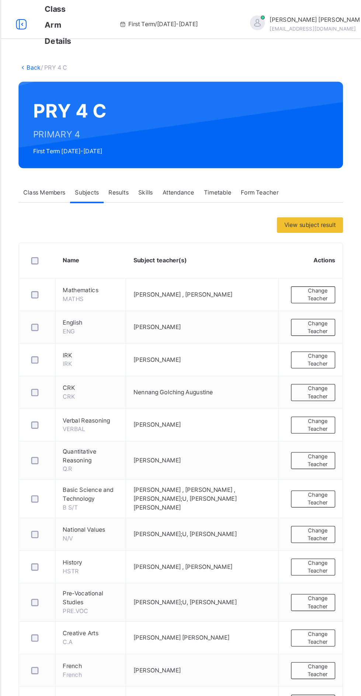
click at [113, 48] on link "Back" at bounding box center [113, 51] width 11 height 6
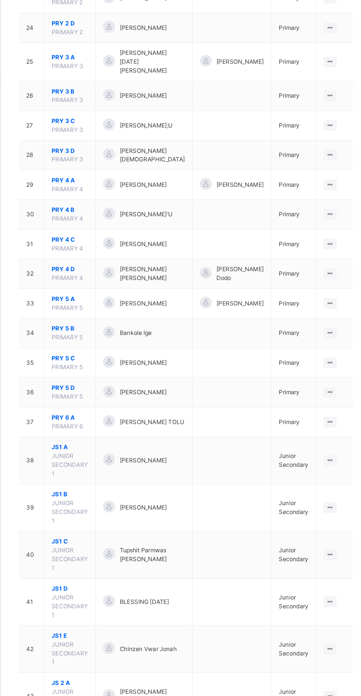
scroll to position [581, 0]
click at [136, 245] on span "PRY 4 D" at bounding box center [141, 248] width 28 height 7
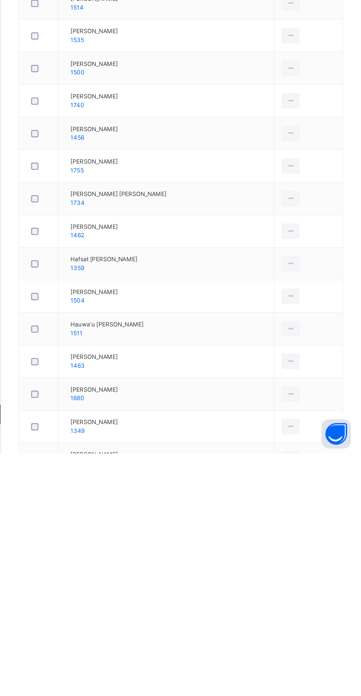
click at [156, 141] on div "Subjects" at bounding box center [153, 146] width 25 height 15
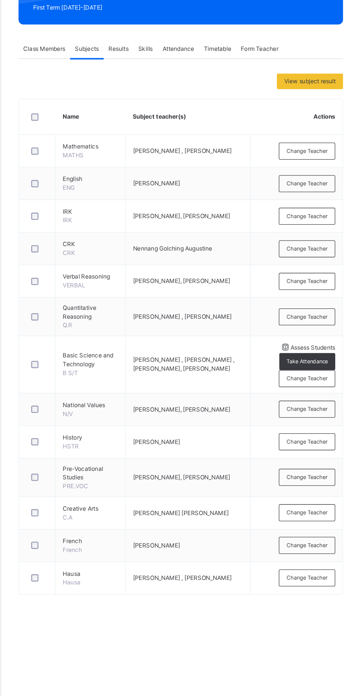
click at [324, 447] on span "Change Teacher" at bounding box center [320, 444] width 31 height 6
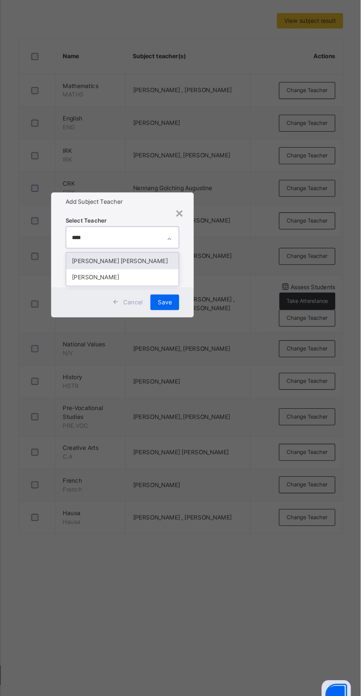
click at [221, 371] on div "[PERSON_NAME]" at bounding box center [180, 365] width 85 height 13
type input "****"
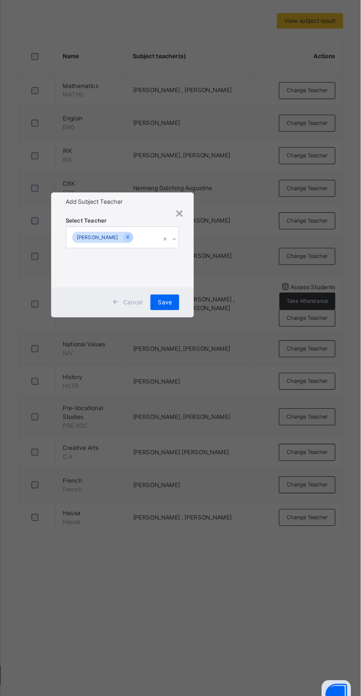
click at [223, 390] on div "Save" at bounding box center [213, 384] width 22 height 12
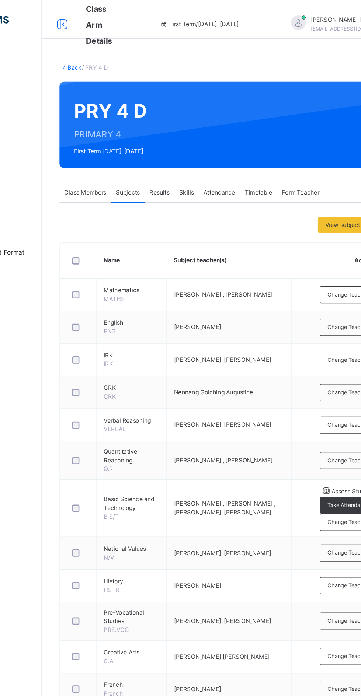
click at [111, 48] on link "Back" at bounding box center [113, 51] width 11 height 6
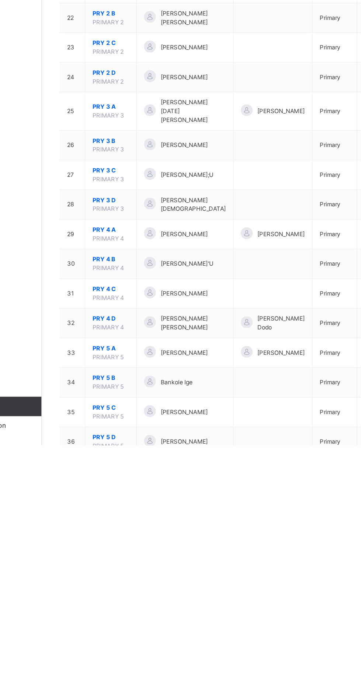
scroll to position [230, 0]
click at [140, 619] on span "PRY 5 A" at bounding box center [141, 622] width 28 height 7
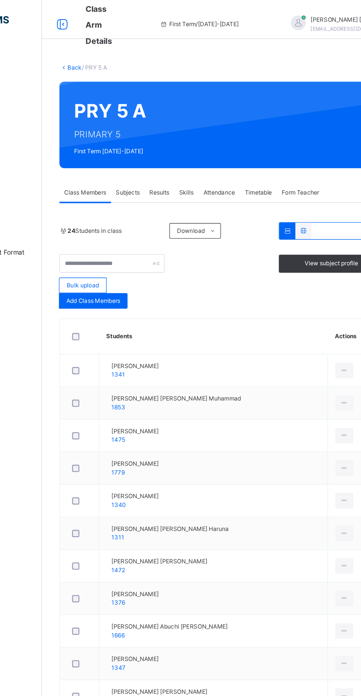
click at [155, 145] on span "Subjects" at bounding box center [153, 146] width 18 height 7
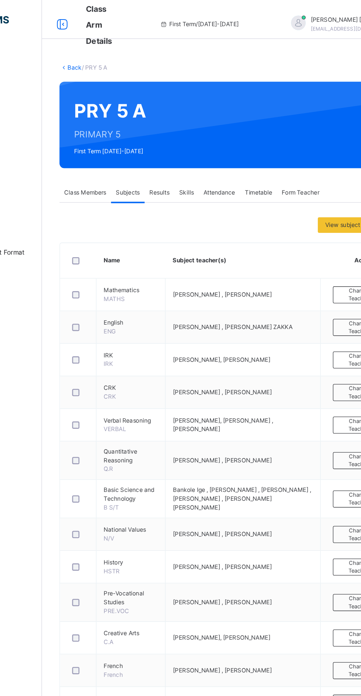
click at [328, 428] on span "Change Teacher" at bounding box center [325, 430] width 21 height 12
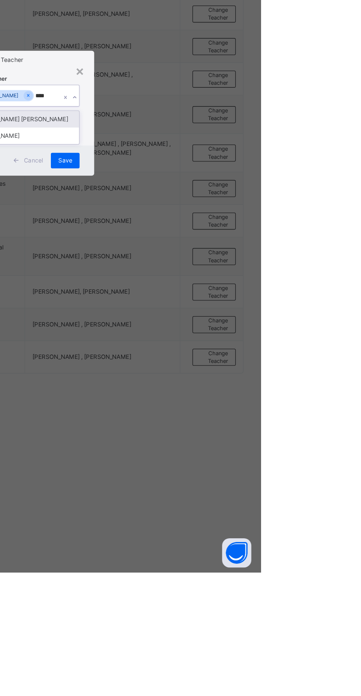
click at [223, 371] on div "[PERSON_NAME]" at bounding box center [180, 365] width 85 height 13
type input "****"
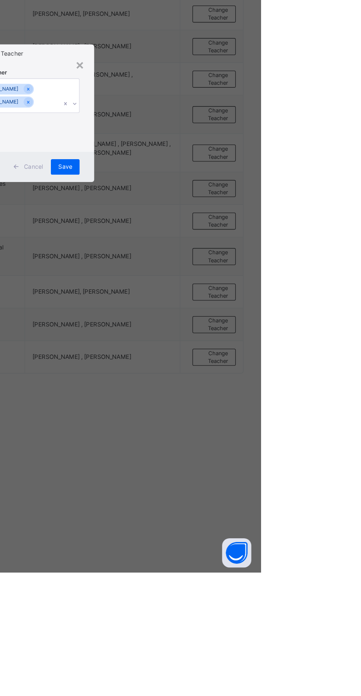
click at [218, 392] on span "Save" at bounding box center [212, 388] width 11 height 7
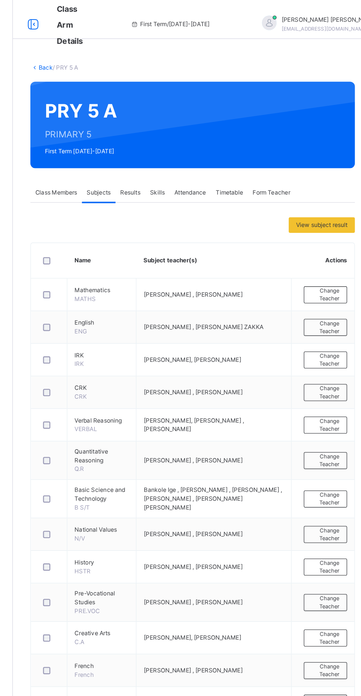
click at [112, 49] on link "Back" at bounding box center [113, 51] width 11 height 6
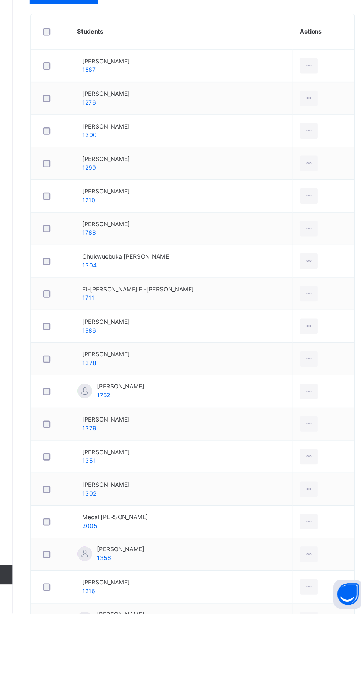
click at [155, 145] on span "Subjects" at bounding box center [153, 146] width 18 height 7
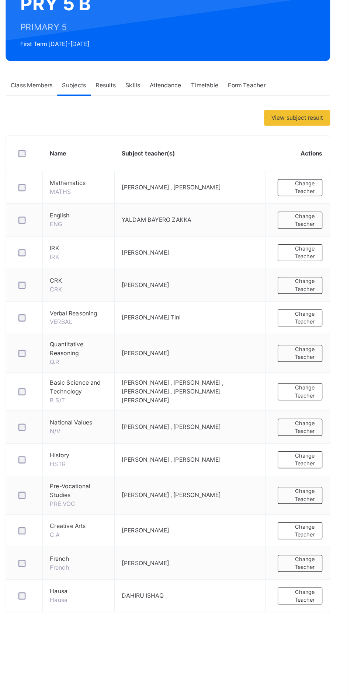
click at [329, 427] on span "Change Teacher" at bounding box center [325, 430] width 22 height 12
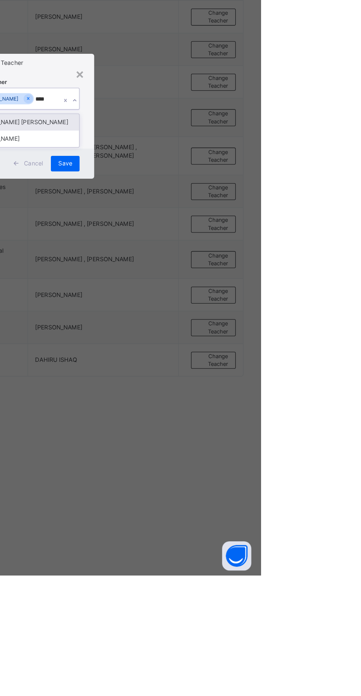
click at [223, 371] on div "[PERSON_NAME]" at bounding box center [180, 365] width 85 height 13
type input "****"
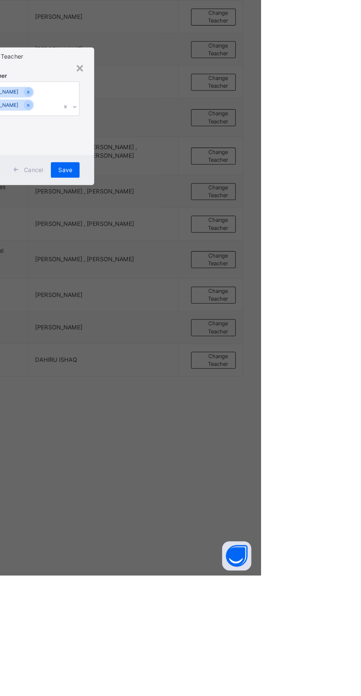
click at [218, 392] on span "Save" at bounding box center [212, 388] width 11 height 7
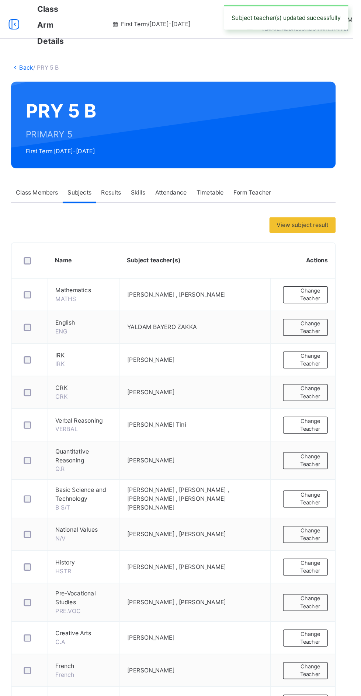
click at [112, 49] on link "Back" at bounding box center [113, 51] width 11 height 6
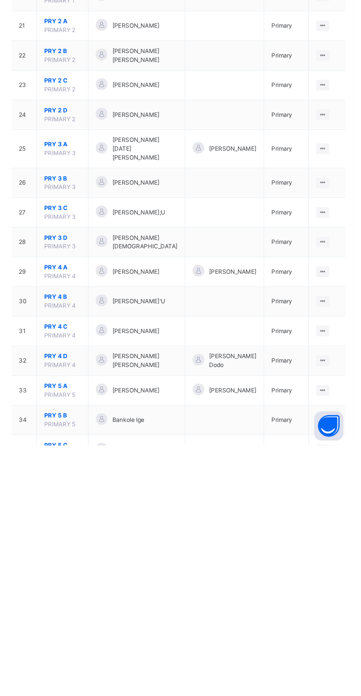
scroll to position [202, 0]
click at [139, 692] on span "PRY 5 C" at bounding box center [141, 695] width 28 height 7
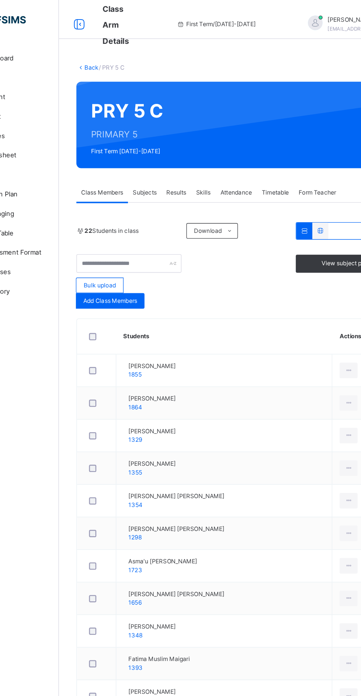
click at [155, 141] on div "Subjects" at bounding box center [153, 146] width 25 height 15
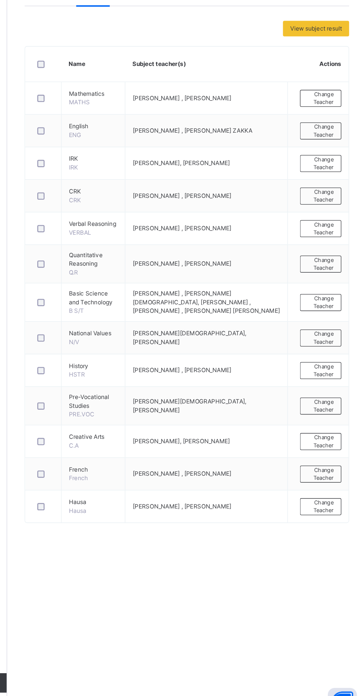
click at [330, 427] on span "Change Teacher" at bounding box center [326, 430] width 20 height 12
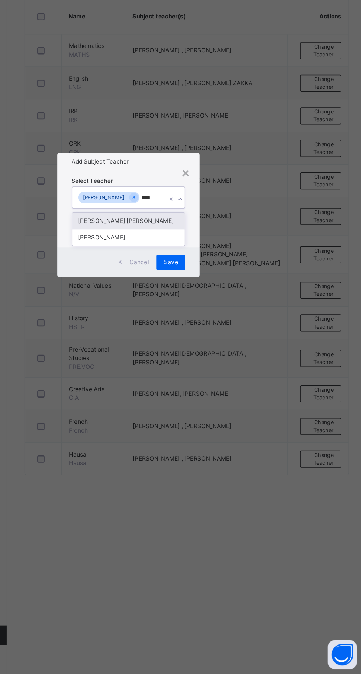
click at [223, 371] on div "[PERSON_NAME]" at bounding box center [180, 365] width 85 height 13
type input "****"
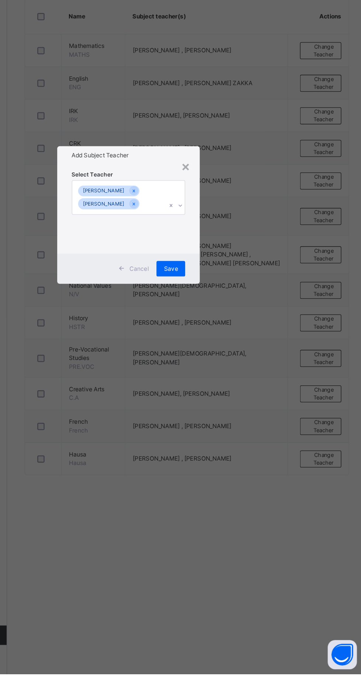
click at [218, 392] on span "Save" at bounding box center [212, 388] width 11 height 7
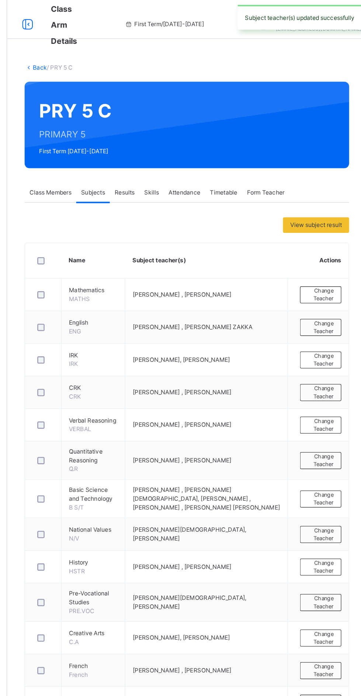
click at [114, 50] on link "Back" at bounding box center [113, 51] width 11 height 6
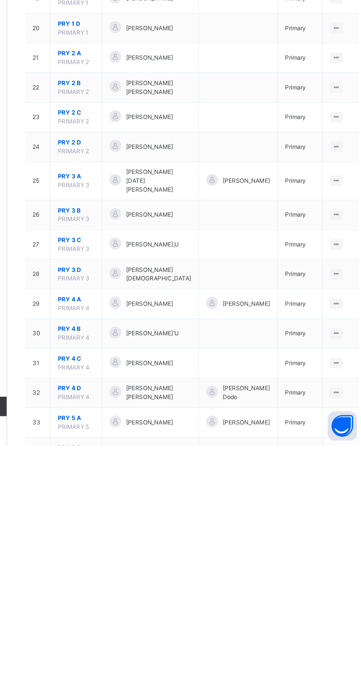
scroll to position [232, 0]
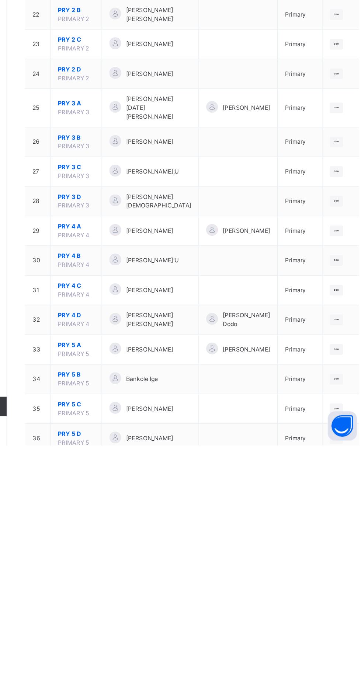
click at [140, 684] on span "PRY 5 D" at bounding box center [141, 687] width 28 height 7
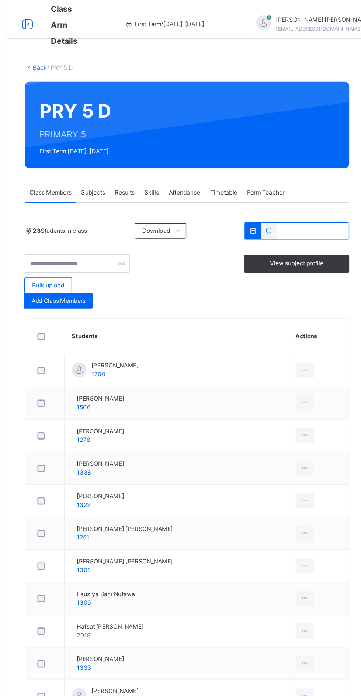
click at [162, 150] on div "Subjects" at bounding box center [153, 146] width 25 height 15
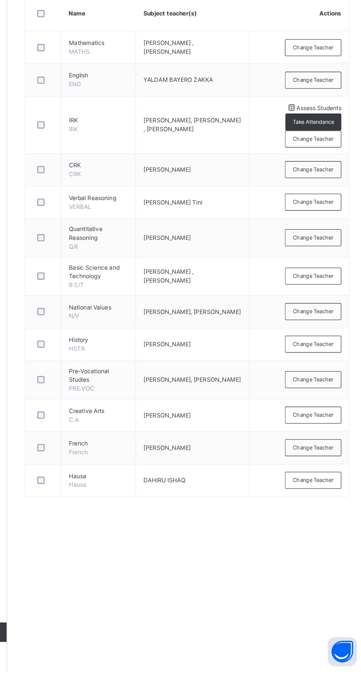
click at [328, 451] on span "Change Teacher" at bounding box center [320, 448] width 31 height 6
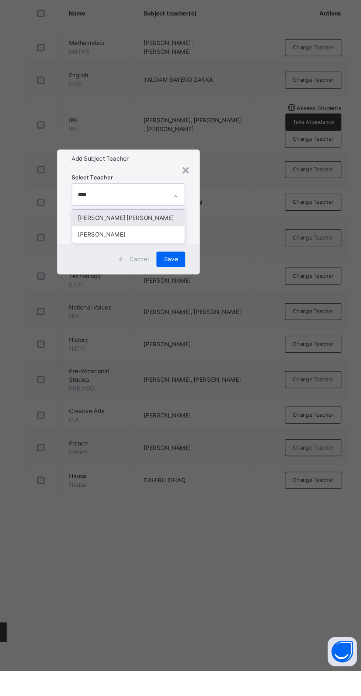
click at [218, 371] on div "[PERSON_NAME]" at bounding box center [180, 365] width 85 height 13
type input "****"
click at [218, 387] on span "Save" at bounding box center [212, 384] width 11 height 7
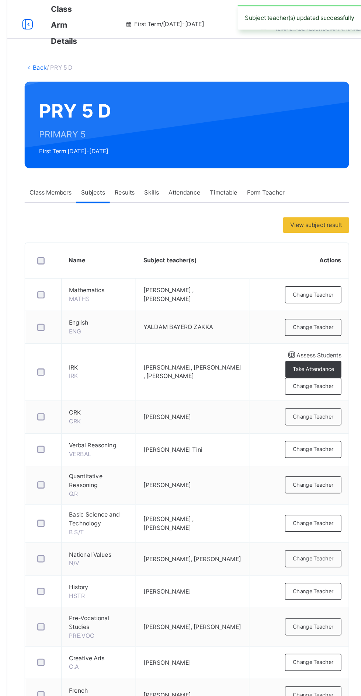
click at [114, 50] on link "Back" at bounding box center [113, 51] width 11 height 6
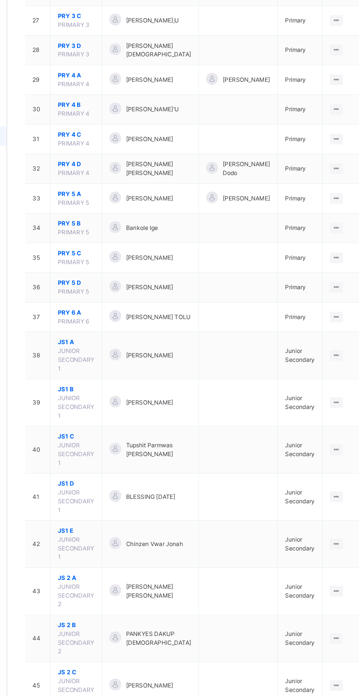
scroll to position [675, 0]
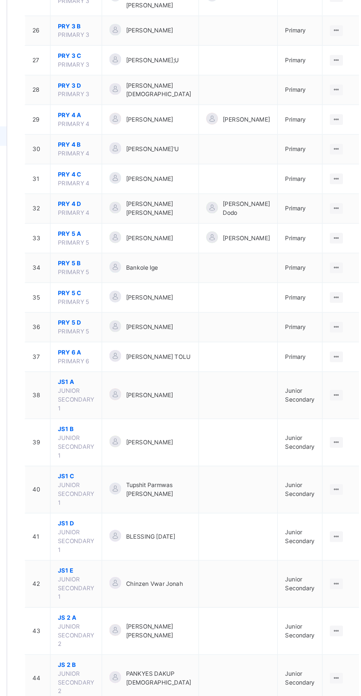
click at [140, 264] on span "PRY 6 A" at bounding box center [141, 267] width 28 height 7
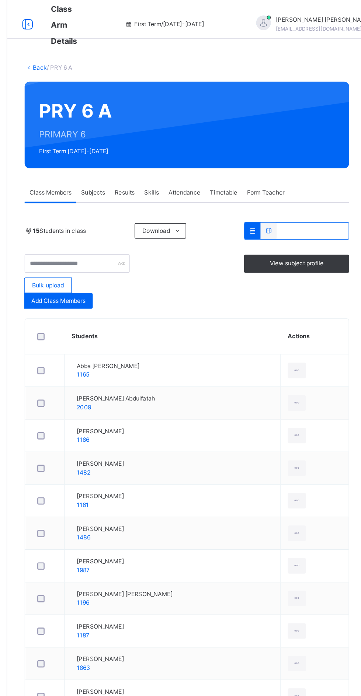
click at [155, 150] on div "Subjects" at bounding box center [153, 146] width 25 height 15
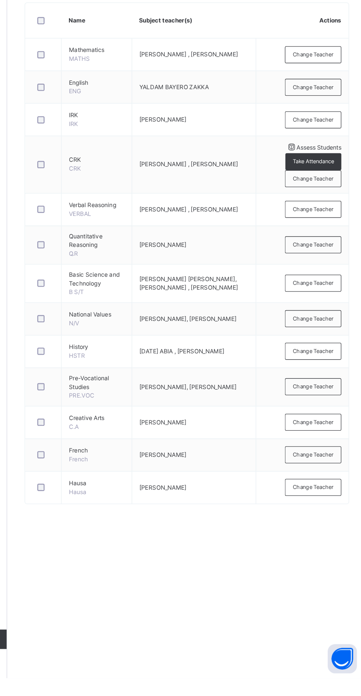
click at [323, 451] on span "Change Teacher" at bounding box center [320, 448] width 31 height 6
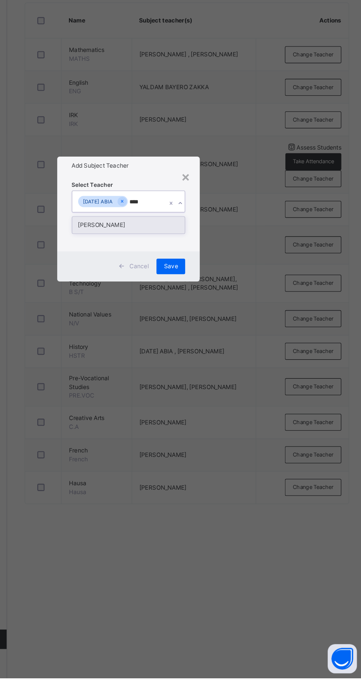
click at [223, 359] on div "[PERSON_NAME]" at bounding box center [180, 352] width 85 height 13
type input "****"
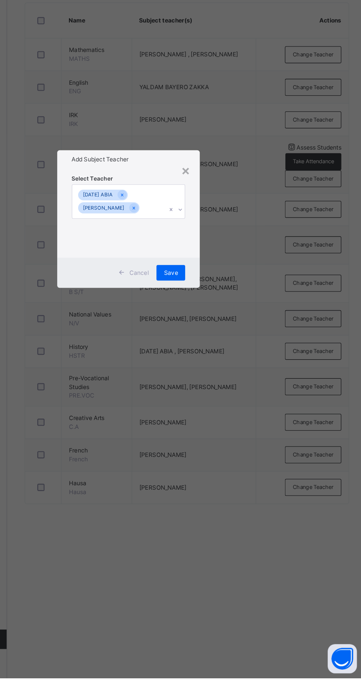
click at [224, 306] on h1 "Add Subject Teacher" at bounding box center [180, 303] width 86 height 7
click at [218, 392] on span "Save" at bounding box center [212, 388] width 11 height 7
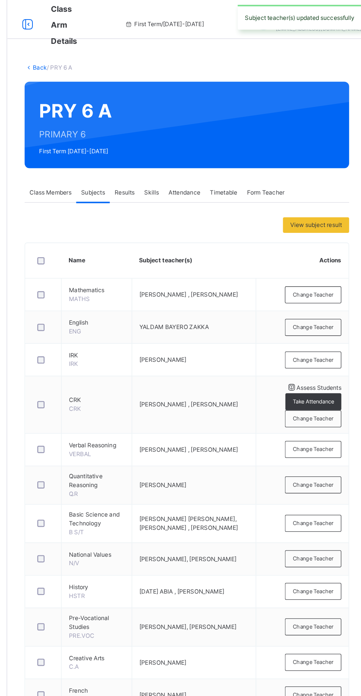
click at [112, 51] on link "Back" at bounding box center [113, 51] width 11 height 6
